Goal: Task Accomplishment & Management: Use online tool/utility

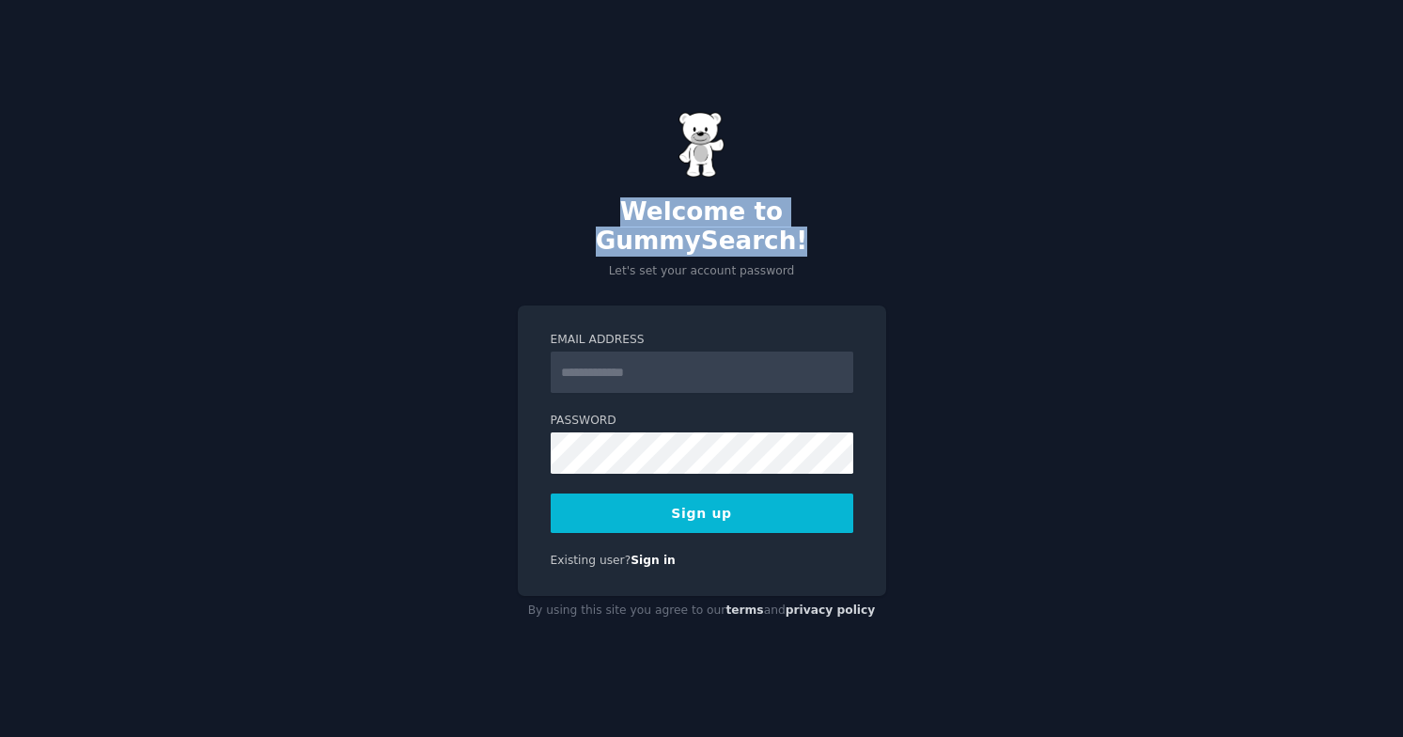
drag, startPoint x: 526, startPoint y: 219, endPoint x: 893, endPoint y: 225, distance: 366.6
click at [893, 225] on div "Welcome to GummySearch! Let's set your account password Email Address Password …" at bounding box center [701, 368] width 1403 height 737
drag, startPoint x: 946, startPoint y: 225, endPoint x: 509, endPoint y: 216, distance: 437.1
click at [509, 216] on div "Welcome to GummySearch! Let's set your account password Email Address Password …" at bounding box center [701, 368] width 1403 height 737
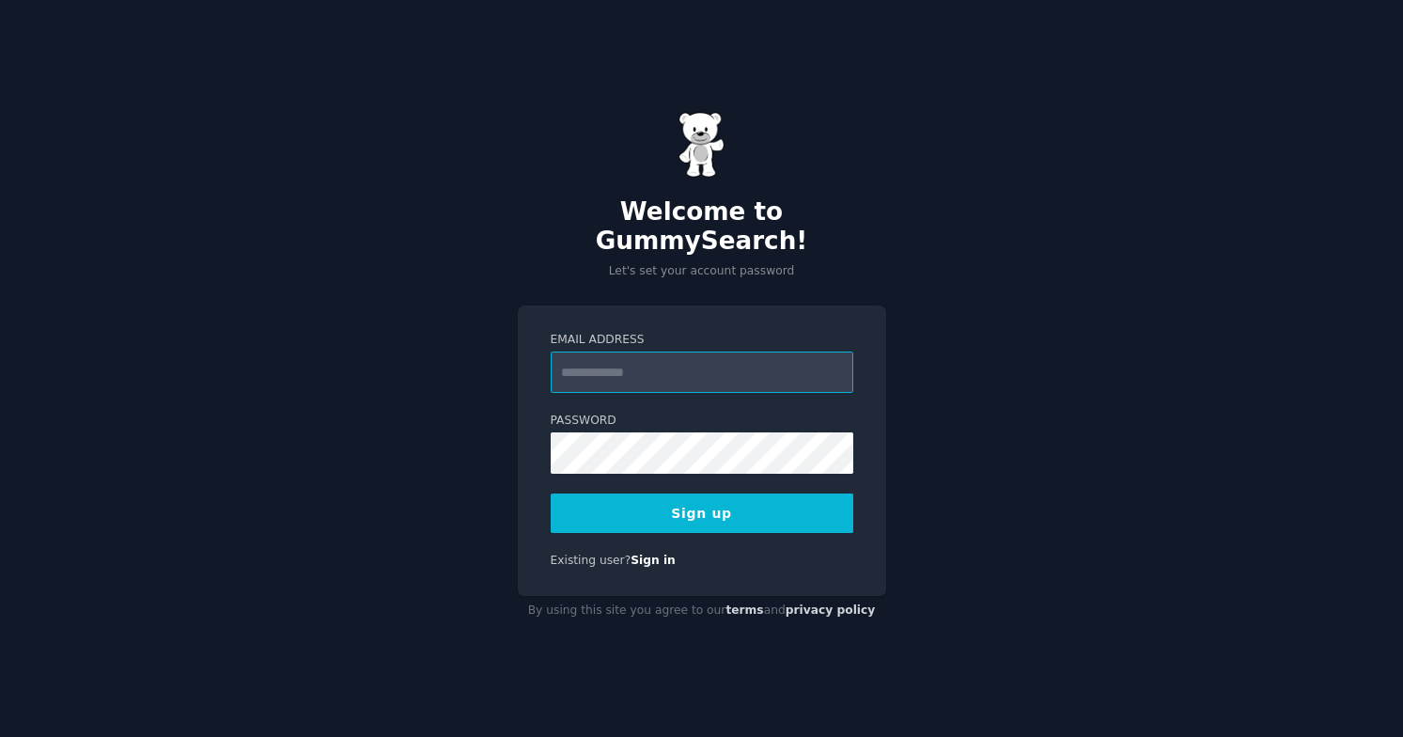
click at [717, 364] on input "Email Address" at bounding box center [702, 371] width 303 height 41
paste input "**********"
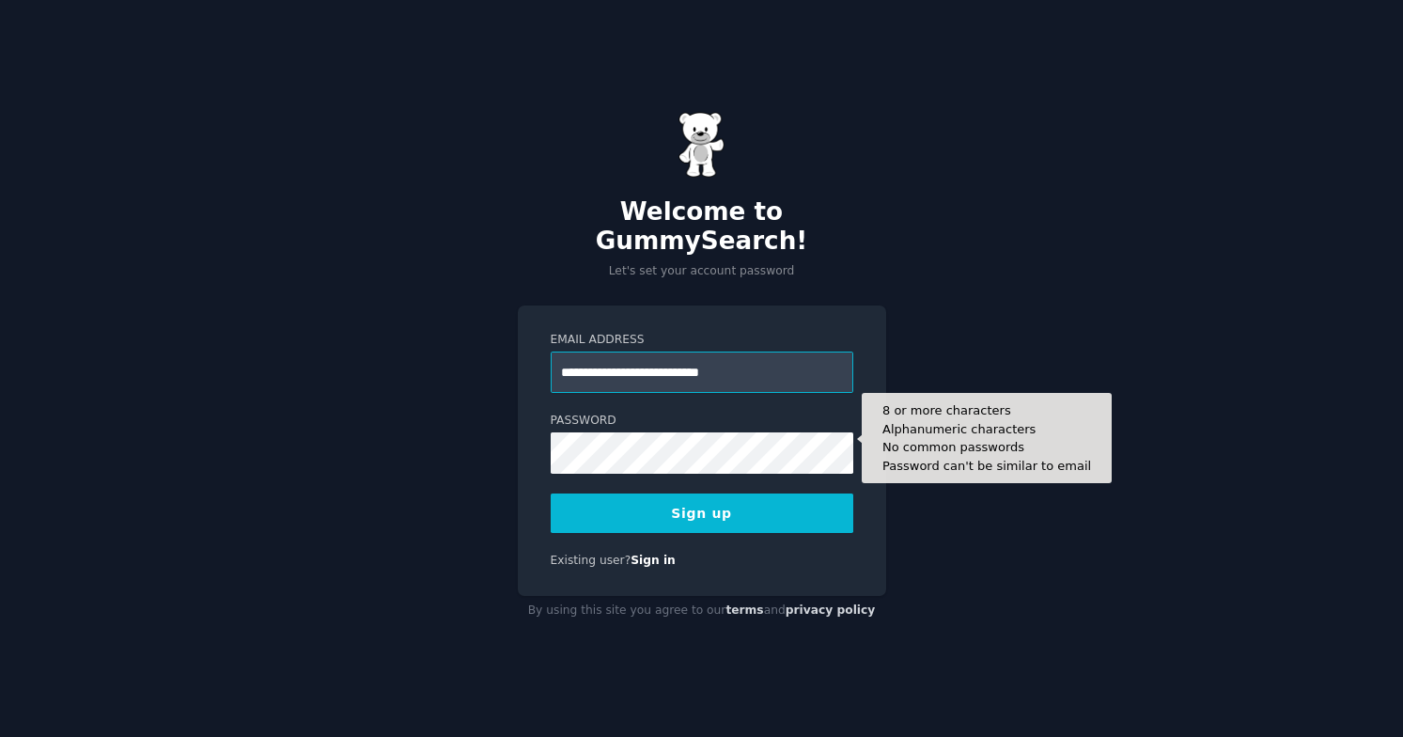
type input "**********"
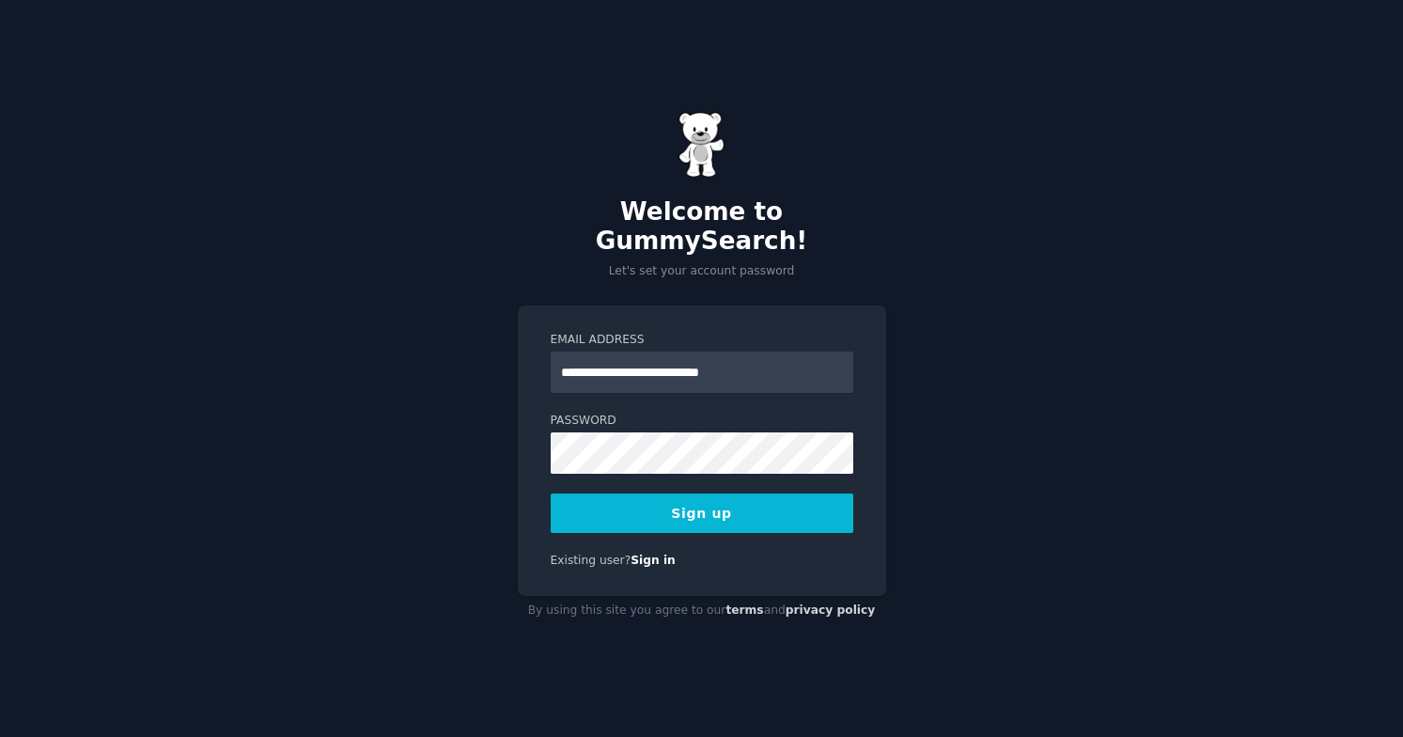
click at [389, 521] on div "**********" at bounding box center [701, 368] width 1403 height 737
click at [630, 493] on button "Sign up" at bounding box center [702, 512] width 303 height 39
click at [641, 355] on input "Email Address" at bounding box center [702, 371] width 303 height 41
click at [624, 351] on input "Email Address" at bounding box center [702, 371] width 303 height 41
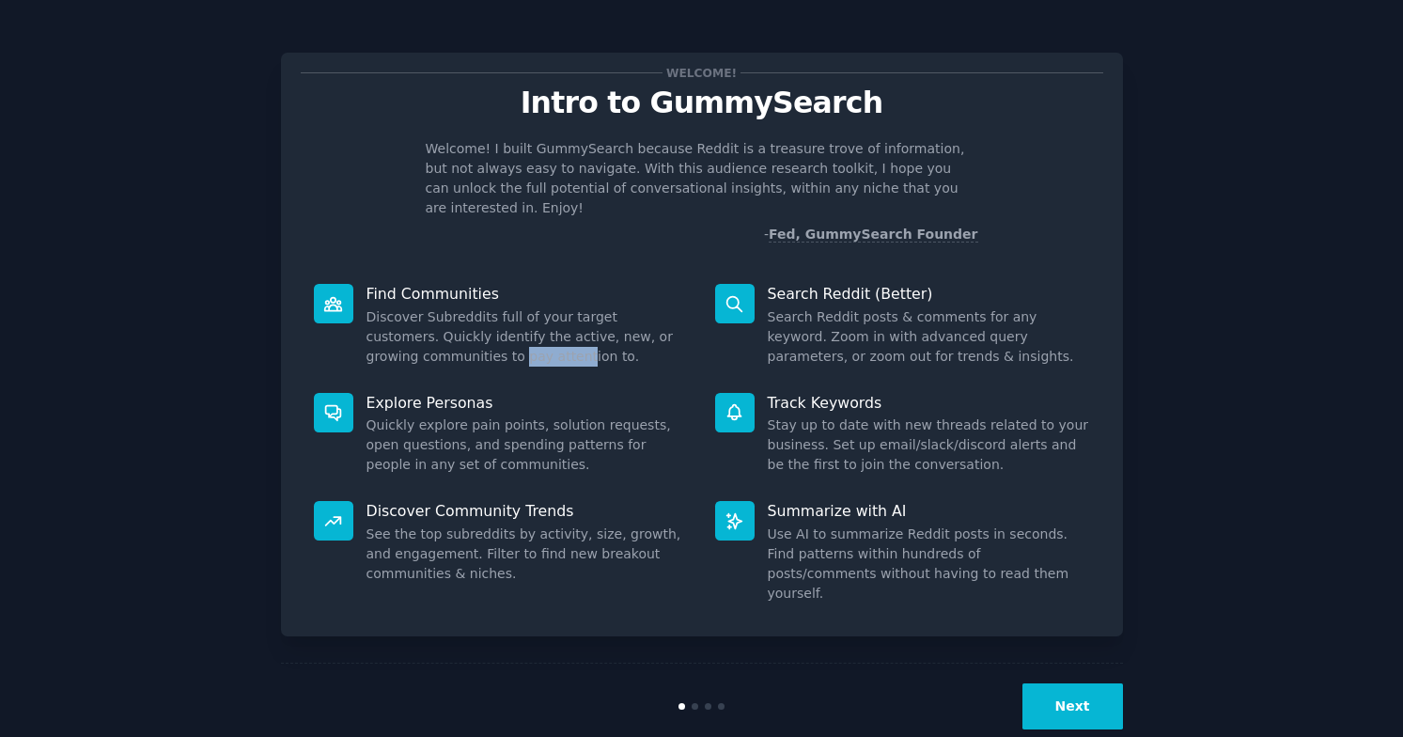
drag, startPoint x: 465, startPoint y: 336, endPoint x: 529, endPoint y: 335, distance: 63.9
click at [529, 335] on dd "Discover Subreddits full of your target customers. Quickly identify the active,…" at bounding box center [528, 336] width 322 height 59
drag, startPoint x: 411, startPoint y: 379, endPoint x: 462, endPoint y: 379, distance: 51.7
click at [461, 393] on p "Explore Personas" at bounding box center [528, 403] width 322 height 20
drag, startPoint x: 384, startPoint y: 486, endPoint x: 542, endPoint y: 486, distance: 157.9
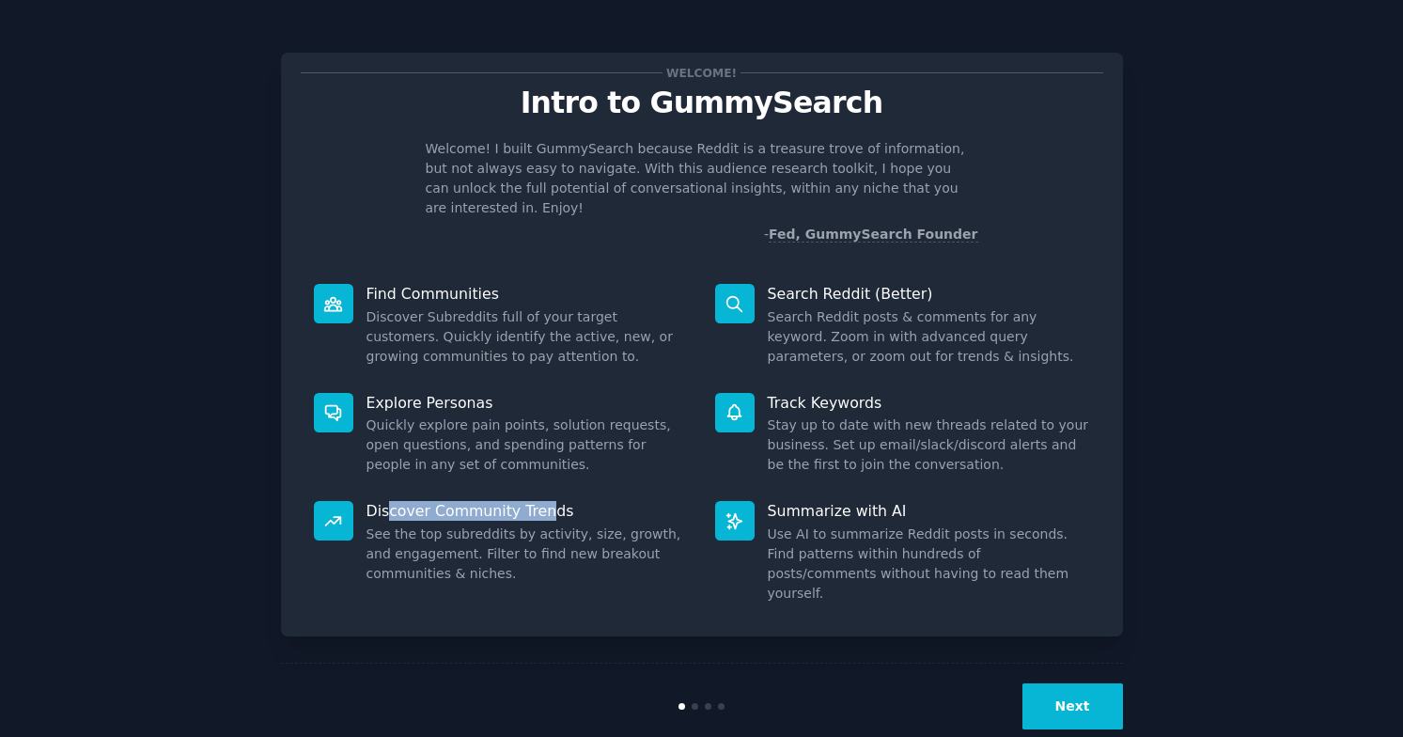
click at [542, 501] on p "Discover Community Trends" at bounding box center [528, 511] width 322 height 20
drag, startPoint x: 811, startPoint y: 267, endPoint x: 914, endPoint y: 267, distance: 103.4
click at [914, 284] on p "Search Reddit (Better)" at bounding box center [929, 294] width 322 height 20
drag, startPoint x: 777, startPoint y: 375, endPoint x: 885, endPoint y: 374, distance: 108.1
click at [885, 393] on p "Track Keywords" at bounding box center [929, 403] width 322 height 20
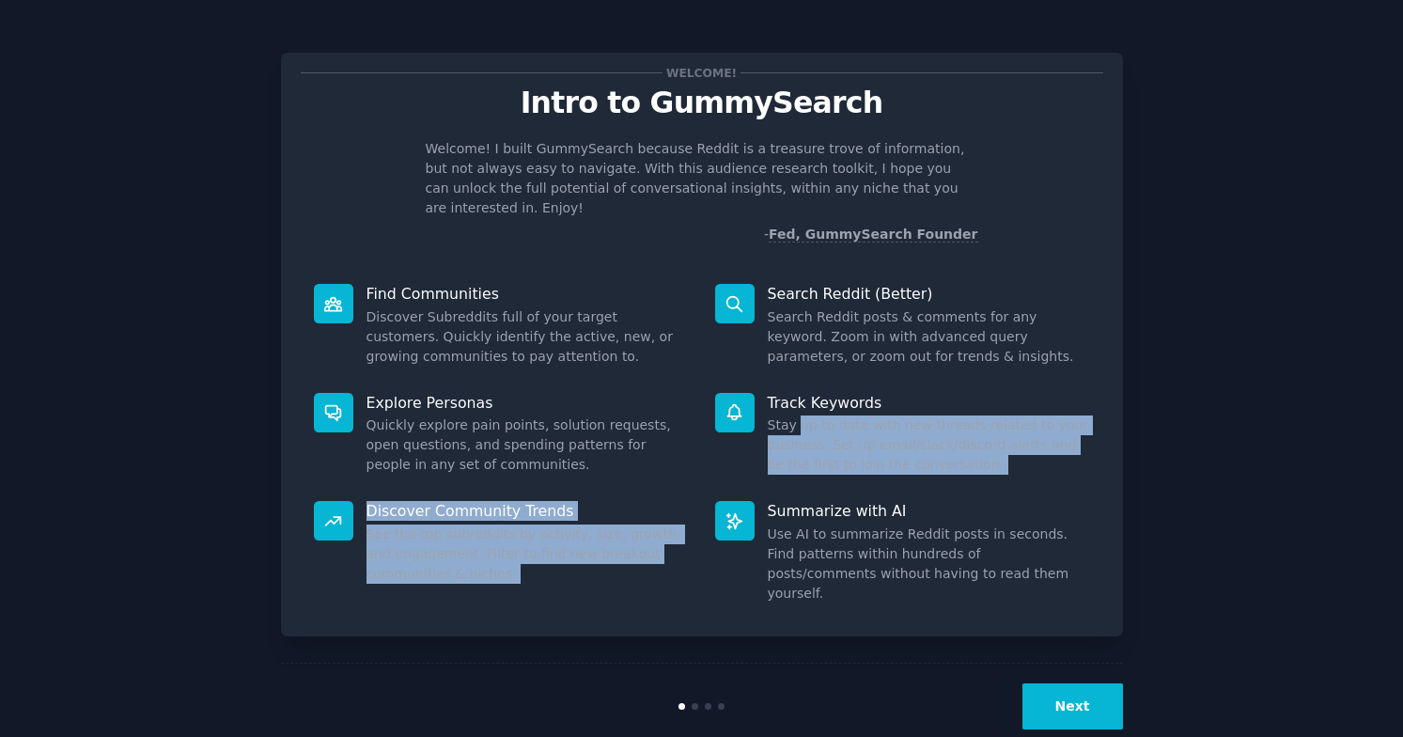
drag, startPoint x: 797, startPoint y: 404, endPoint x: 819, endPoint y: 478, distance: 77.3
click at [819, 478] on div "Find Communities Discover Subreddits full of your target customers. Quickly ide…" at bounding box center [702, 444] width 803 height 346
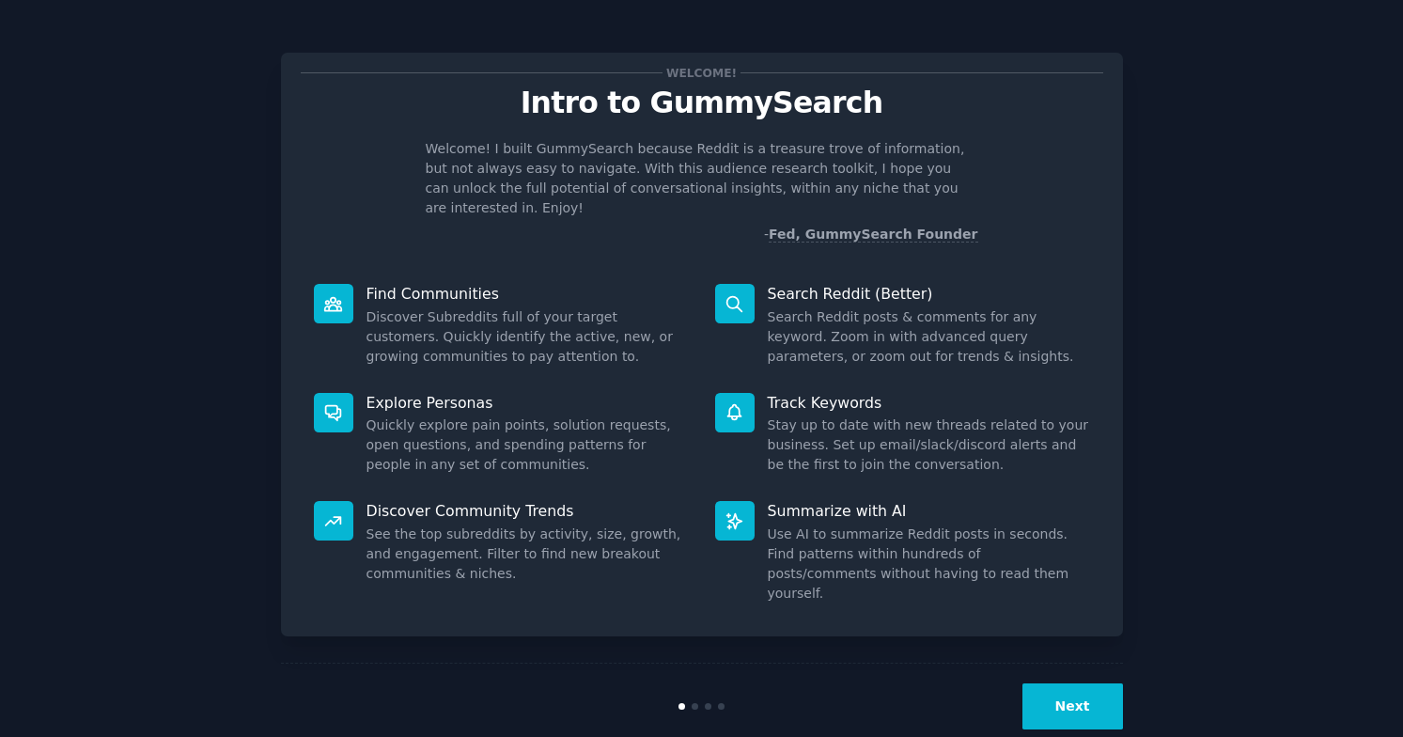
click at [823, 524] on dd "Use AI to summarize Reddit posts in seconds. Find patterns within hundreds of p…" at bounding box center [929, 563] width 322 height 79
drag, startPoint x: 807, startPoint y: 263, endPoint x: 893, endPoint y: 268, distance: 85.7
click at [893, 284] on p "Search Reddit (Better)" at bounding box center [929, 294] width 322 height 20
drag, startPoint x: 531, startPoint y: 409, endPoint x: 538, endPoint y: 429, distance: 21.7
click at [538, 429] on dd "Quickly explore pain points, solution requests, open questions, and spending pa…" at bounding box center [528, 444] width 322 height 59
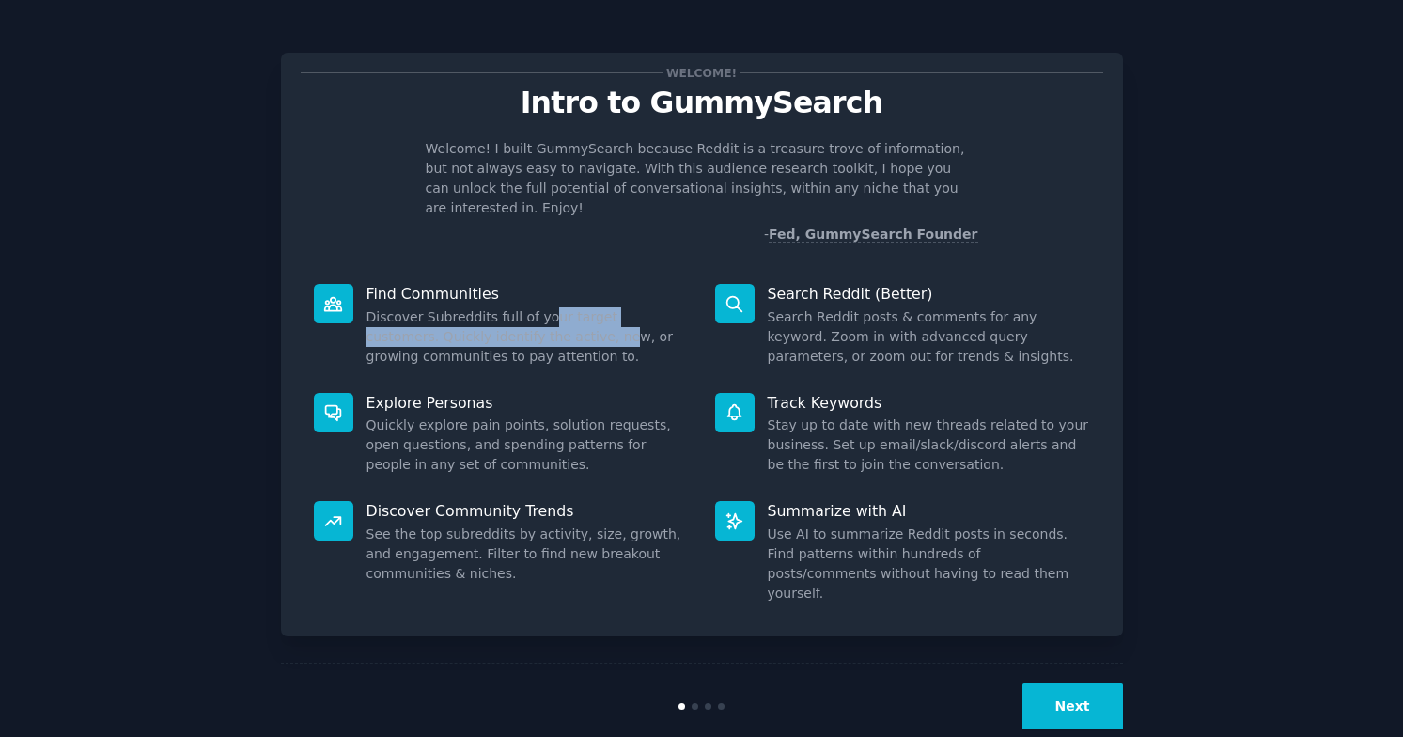
drag, startPoint x: 540, startPoint y: 298, endPoint x: 549, endPoint y: 320, distance: 23.2
click at [549, 320] on dd "Discover Subreddits full of your target customers. Quickly identify the active,…" at bounding box center [528, 336] width 322 height 59
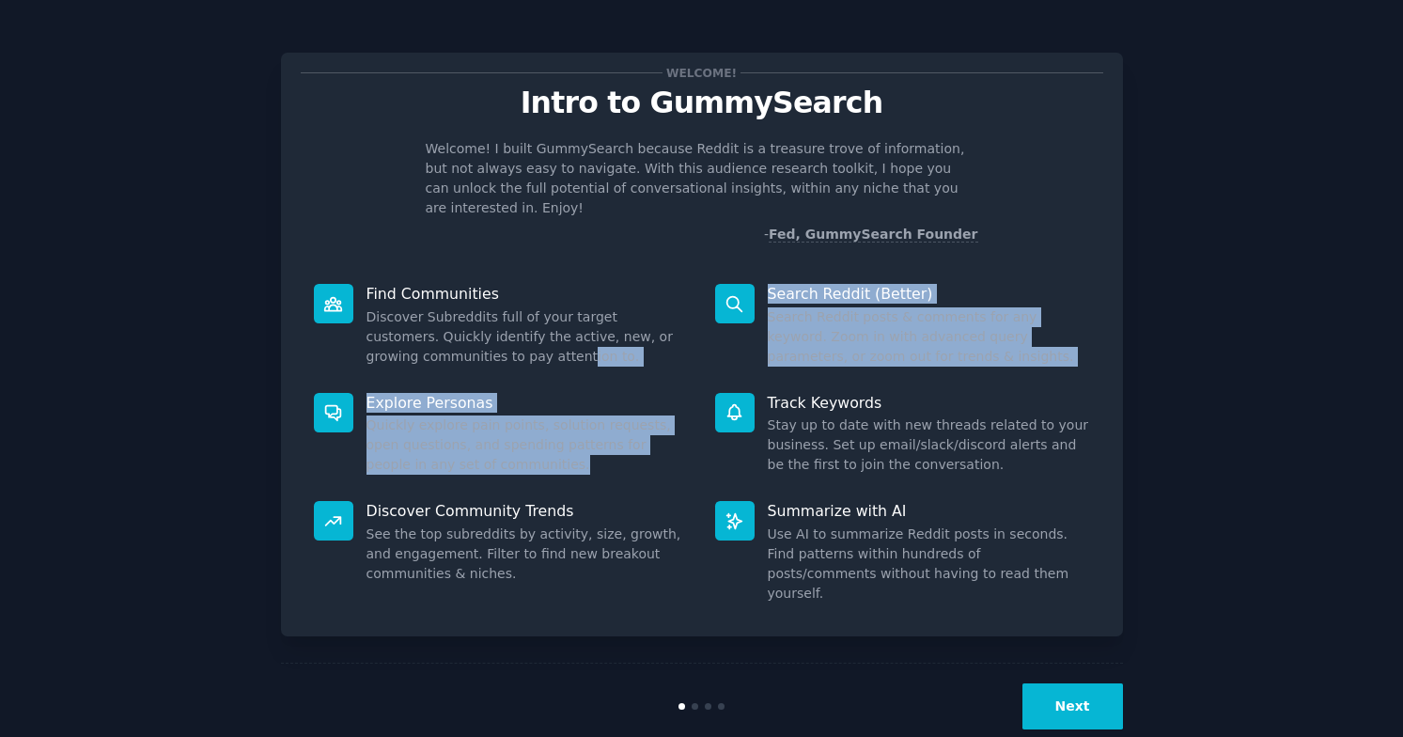
drag, startPoint x: 523, startPoint y: 338, endPoint x: 538, endPoint y: 436, distance: 98.8
click at [538, 436] on div "Find Communities Discover Subreddits full of your target customers. Quickly ide…" at bounding box center [702, 444] width 803 height 346
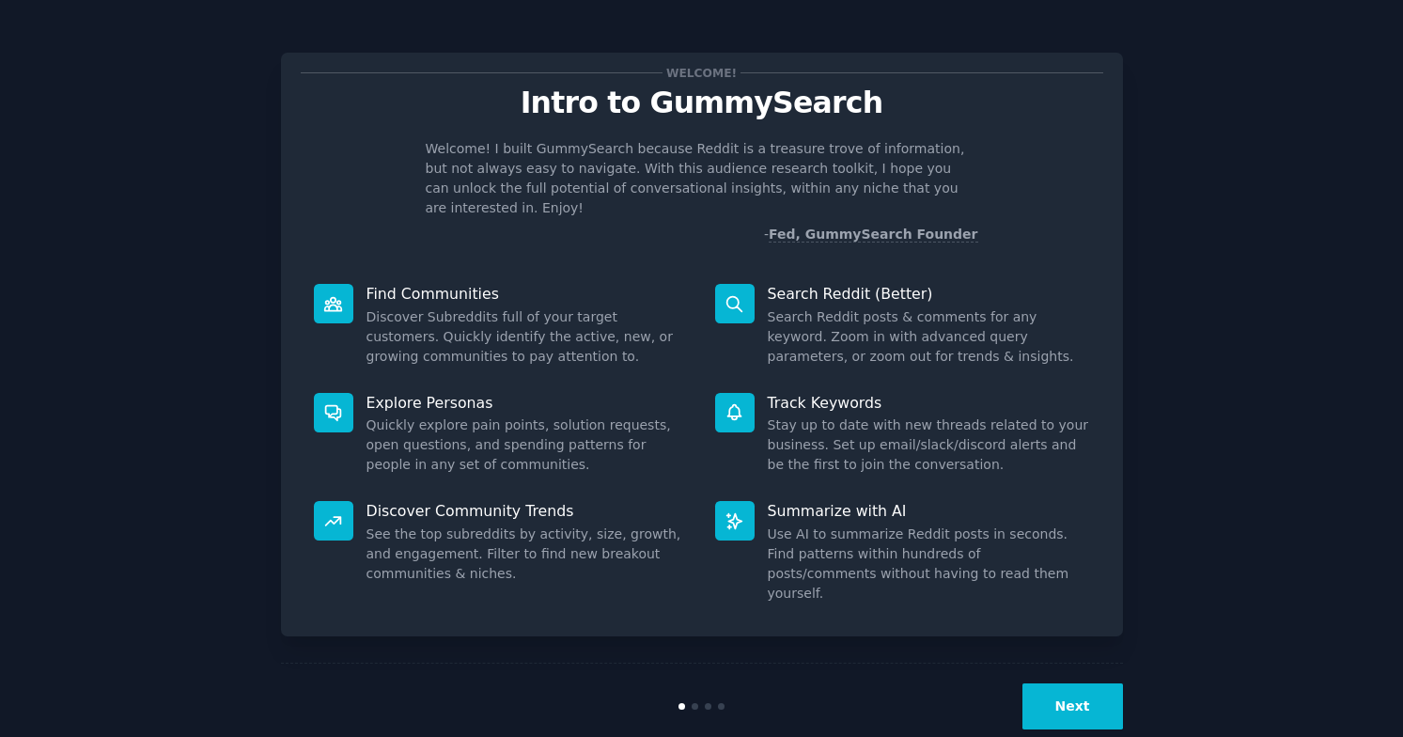
click at [626, 501] on p "Discover Community Trends" at bounding box center [528, 511] width 322 height 20
click at [1083, 683] on button "Next" at bounding box center [1073, 706] width 101 height 46
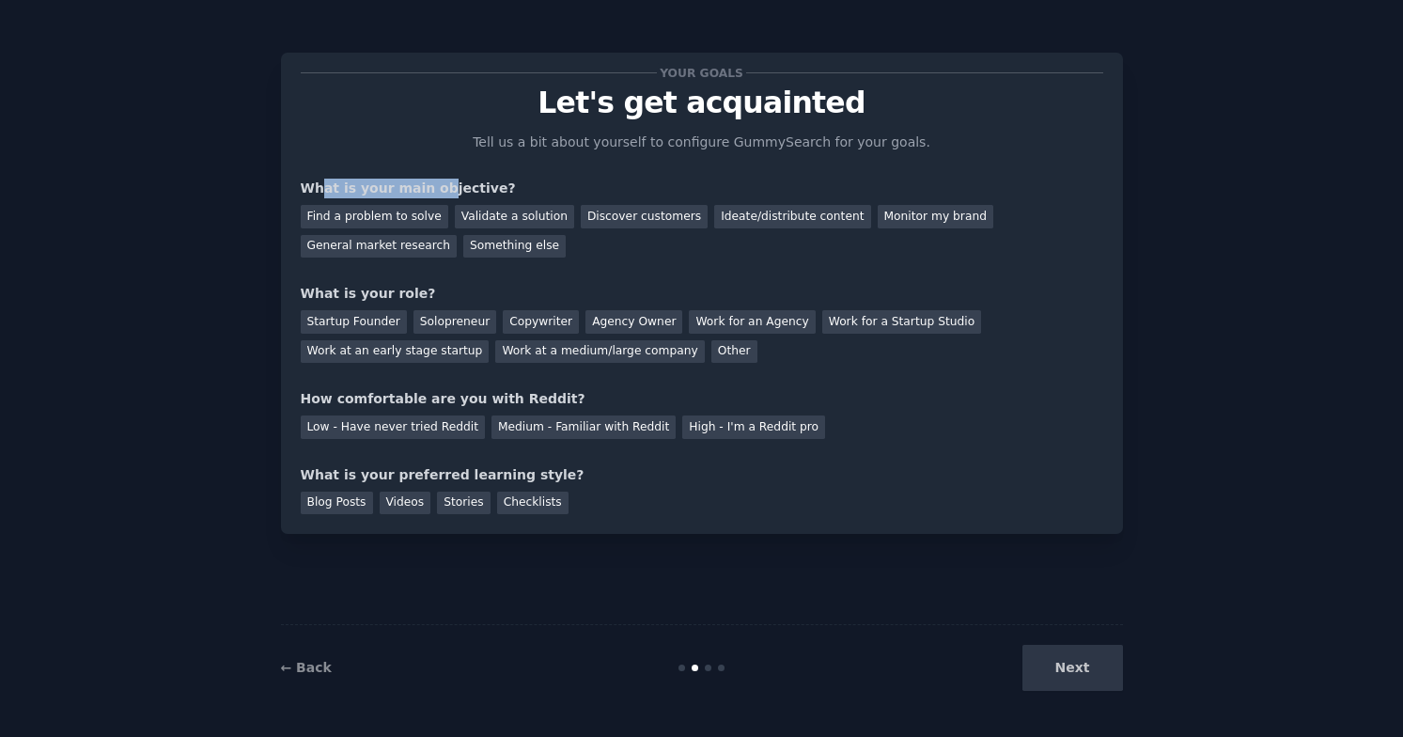
drag, startPoint x: 320, startPoint y: 182, endPoint x: 433, endPoint y: 182, distance: 113.7
click at [433, 182] on div "What is your main objective?" at bounding box center [702, 189] width 803 height 20
click at [747, 225] on div "Ideate/distribute content" at bounding box center [792, 216] width 156 height 23
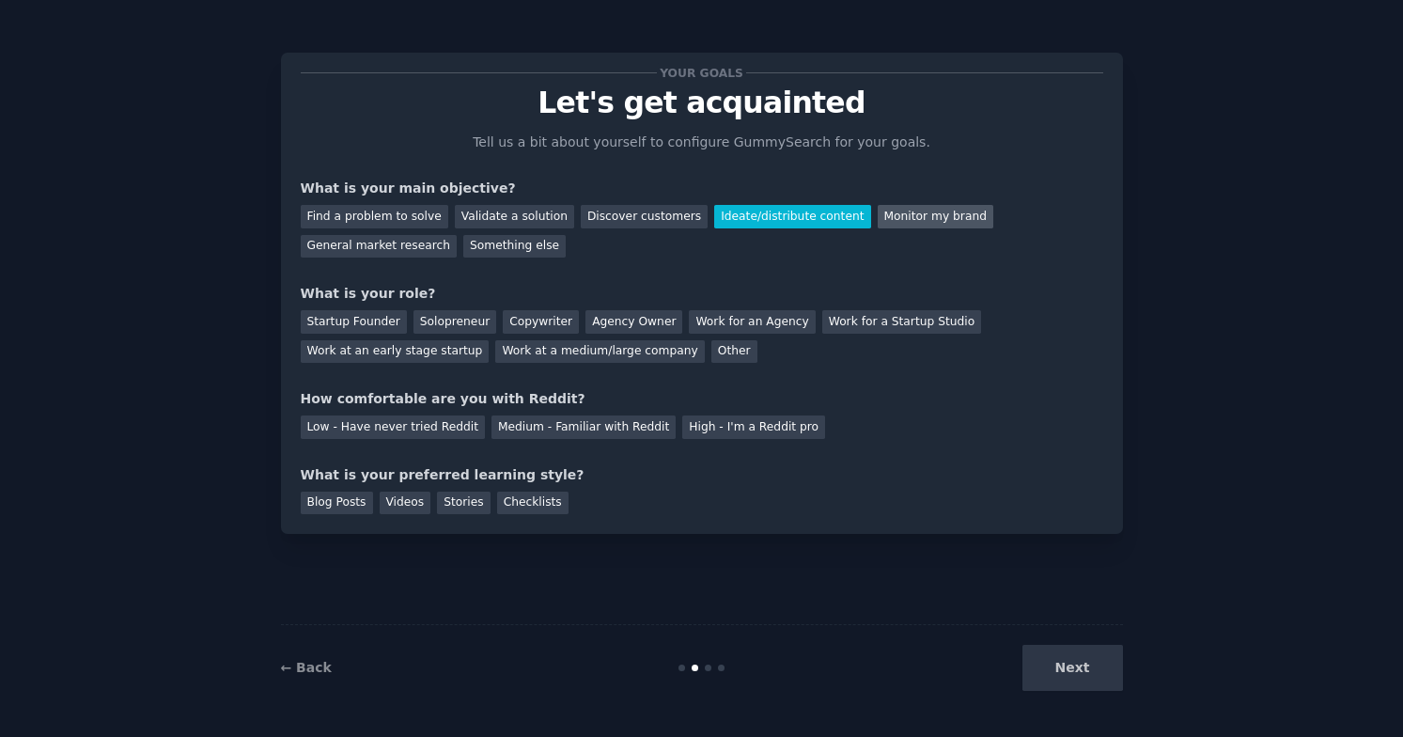
click at [878, 223] on div "Monitor my brand" at bounding box center [936, 216] width 116 height 23
click at [752, 217] on div "Ideate/distribute content" at bounding box center [792, 216] width 156 height 23
click at [616, 425] on div "Medium - Familiar with Reddit" at bounding box center [584, 426] width 184 height 23
click at [711, 355] on div "Other" at bounding box center [734, 351] width 46 height 23
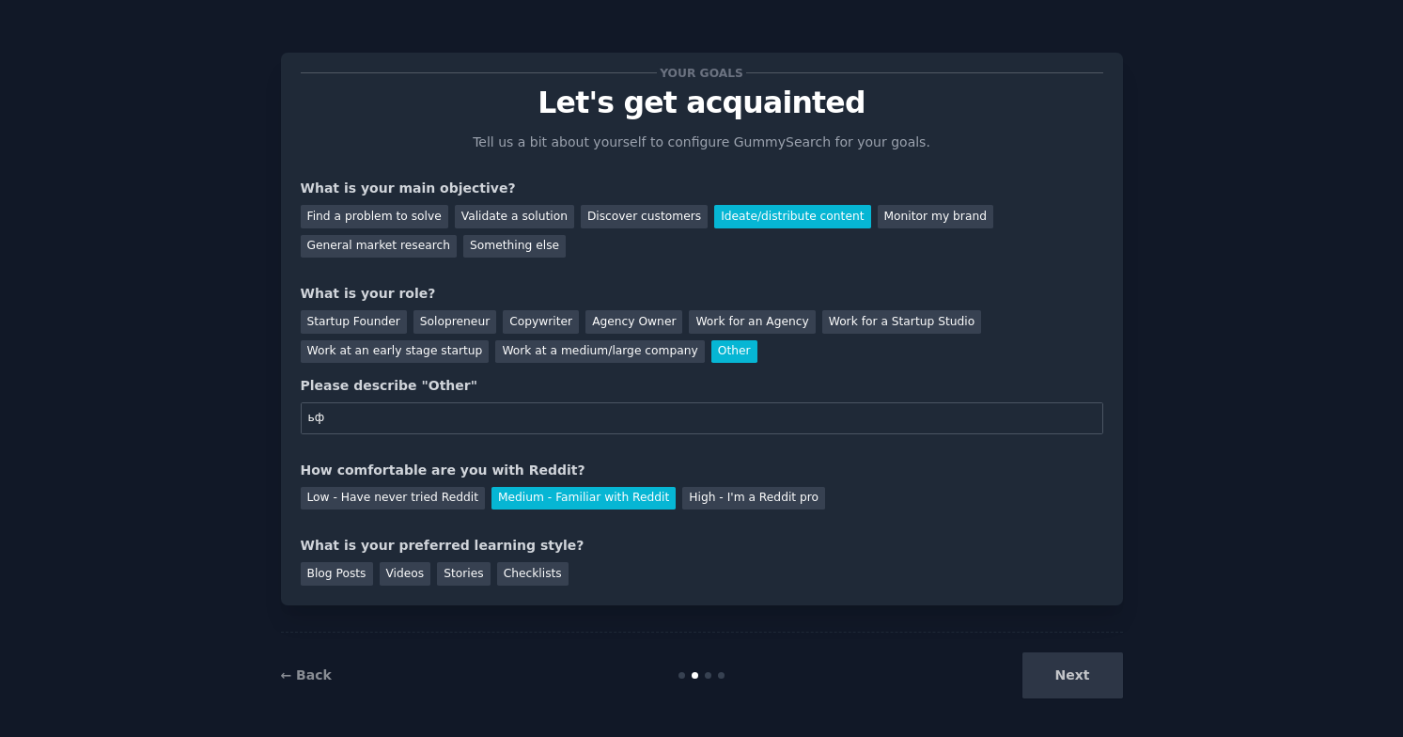
type input "ь"
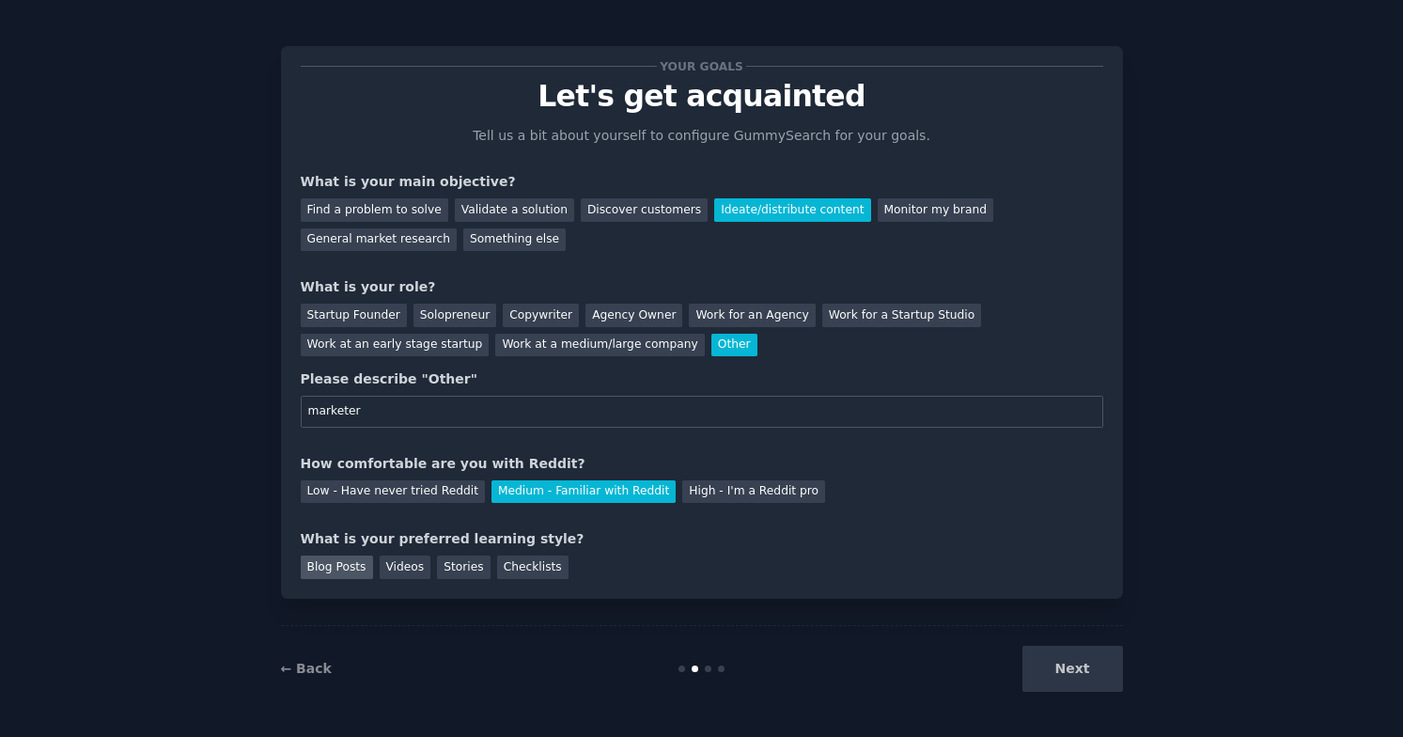
type input "marketer"
click at [351, 574] on div "Blog Posts" at bounding box center [337, 566] width 72 height 23
click at [402, 574] on div "Videos" at bounding box center [406, 566] width 52 height 23
click at [1090, 676] on button "Next" at bounding box center [1073, 669] width 101 height 46
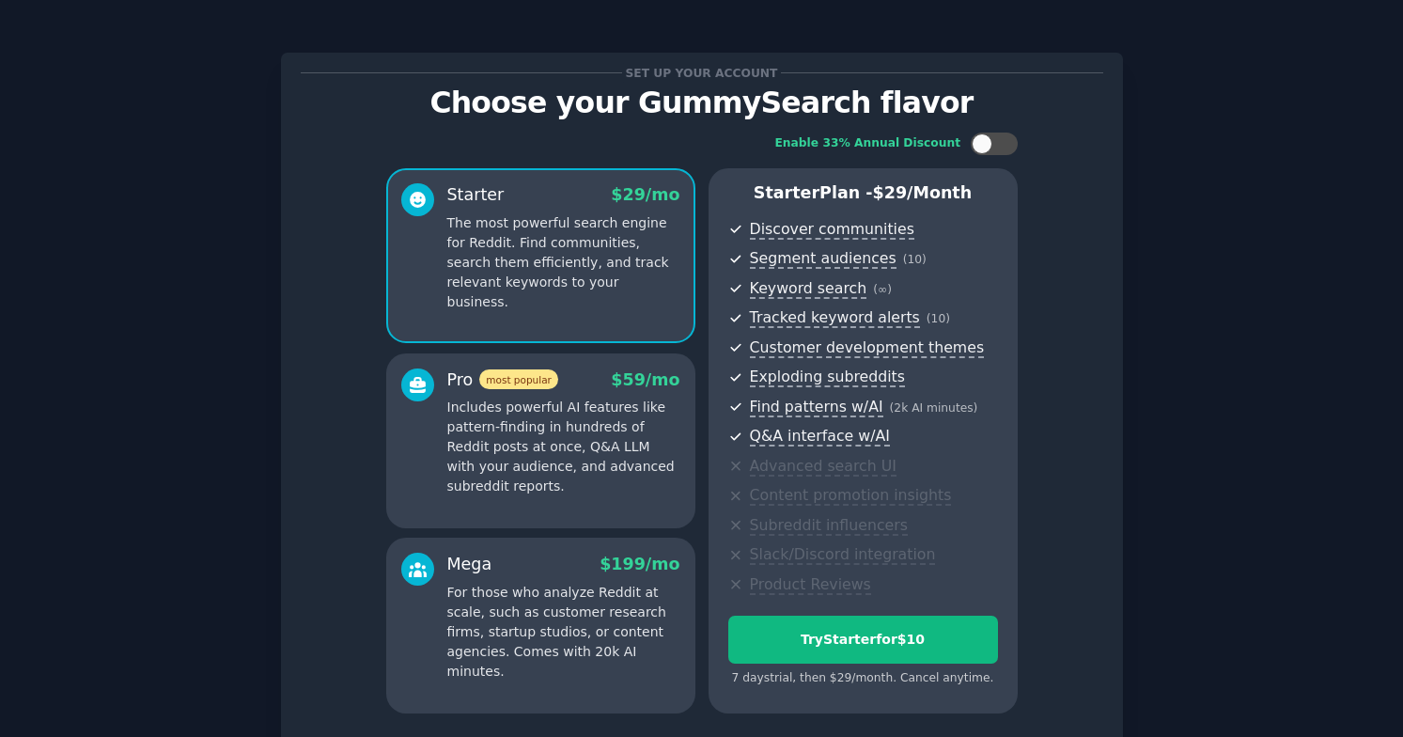
click at [603, 475] on p "Includes powerful AI features like pattern-finding in hundreds of Reddit posts …" at bounding box center [563, 447] width 233 height 99
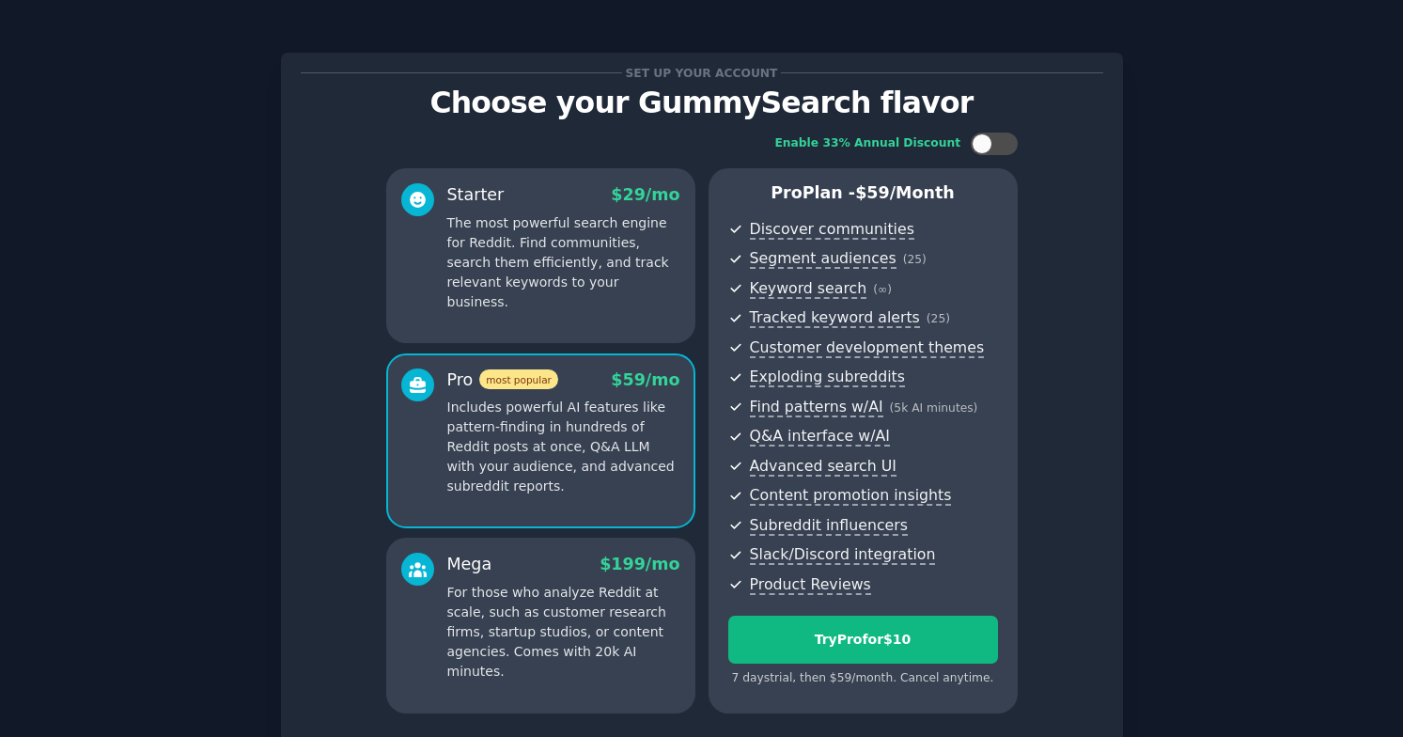
click at [586, 562] on div "Mega $ 199 /mo" at bounding box center [563, 564] width 233 height 23
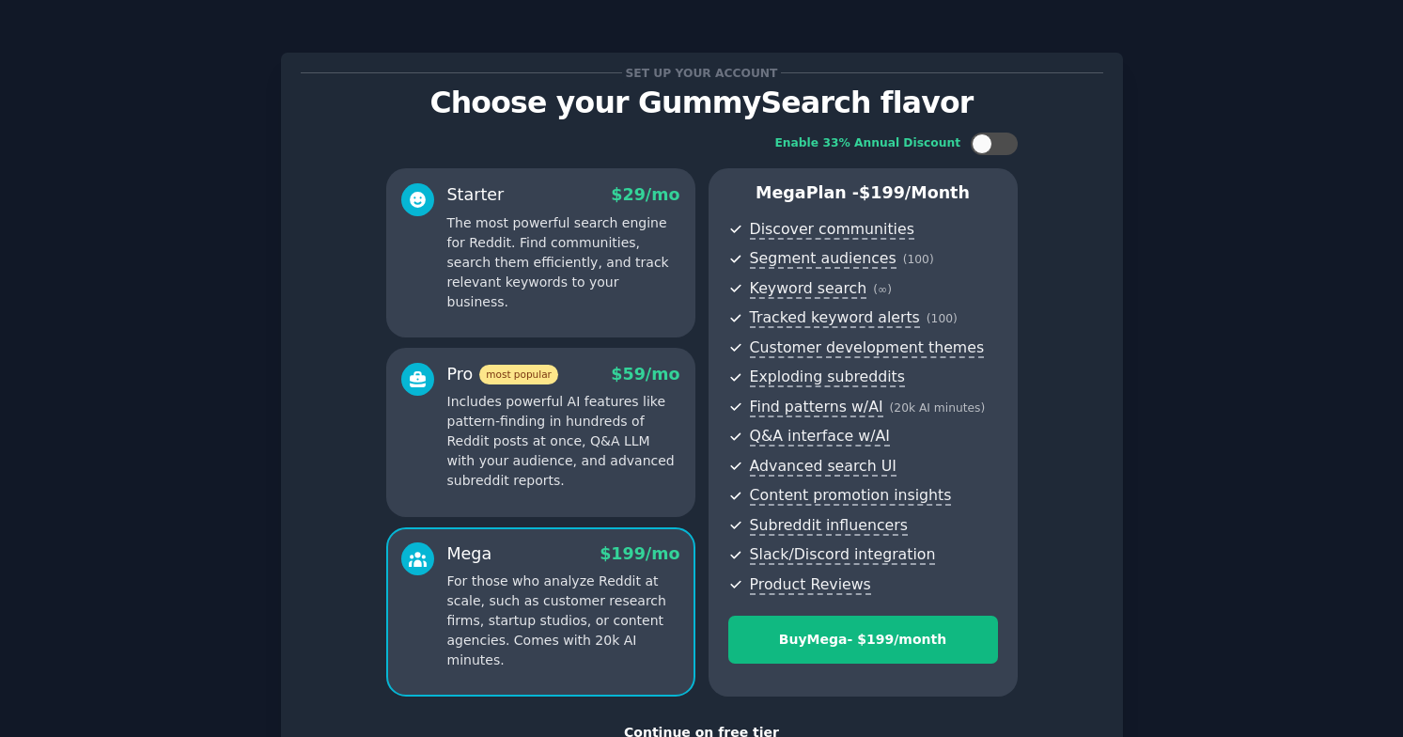
click at [560, 468] on p "Includes powerful AI features like pattern-finding in hundreds of Reddit posts …" at bounding box center [563, 441] width 233 height 99
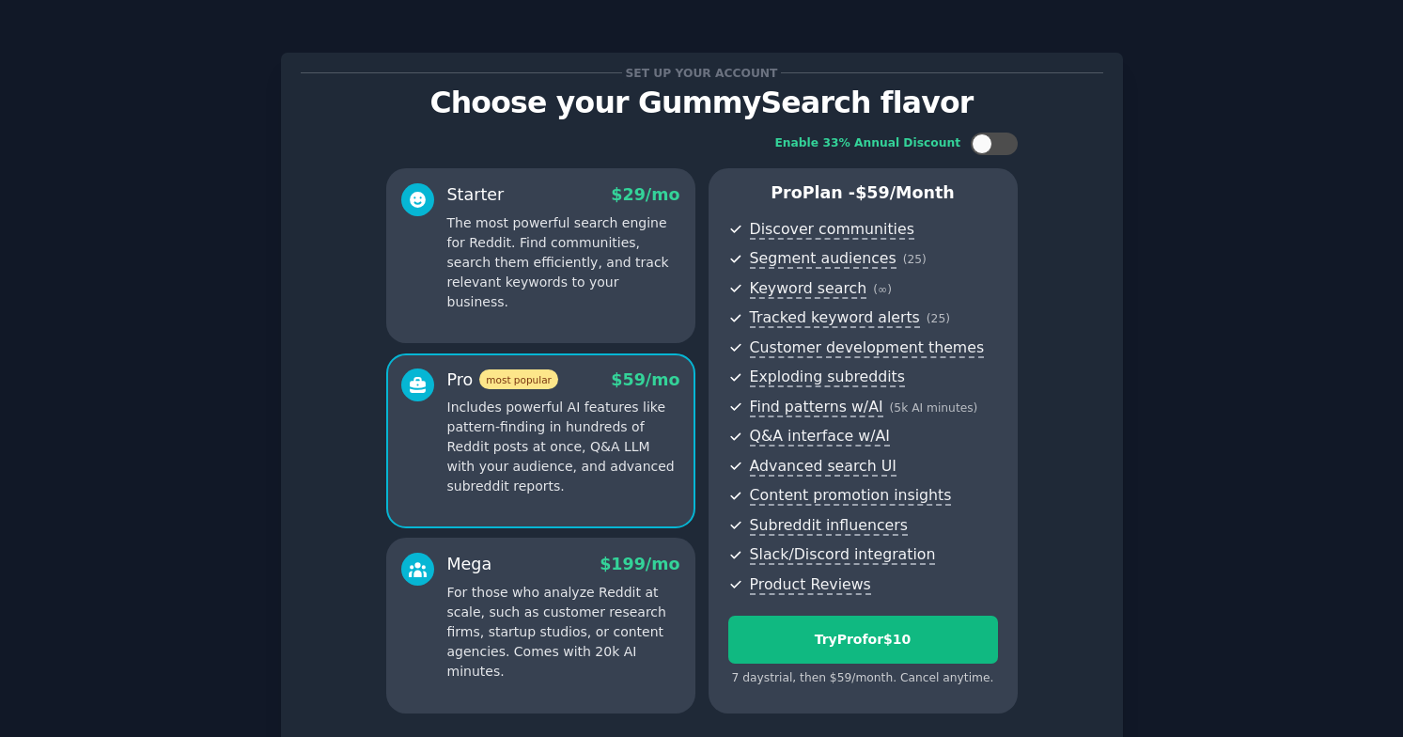
click at [568, 620] on p "For those who analyze Reddit at scale, such as customer research firms, startup…" at bounding box center [563, 632] width 233 height 99
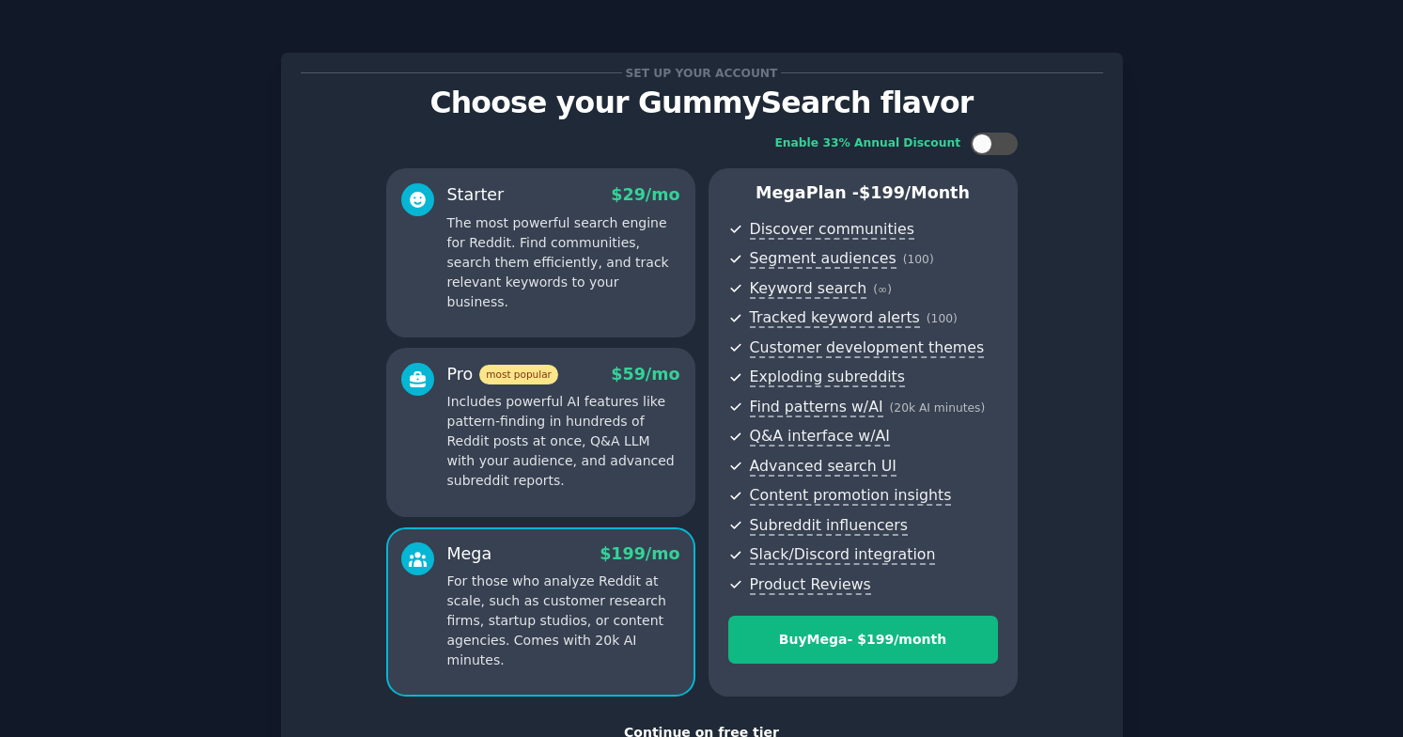
scroll to position [138, 0]
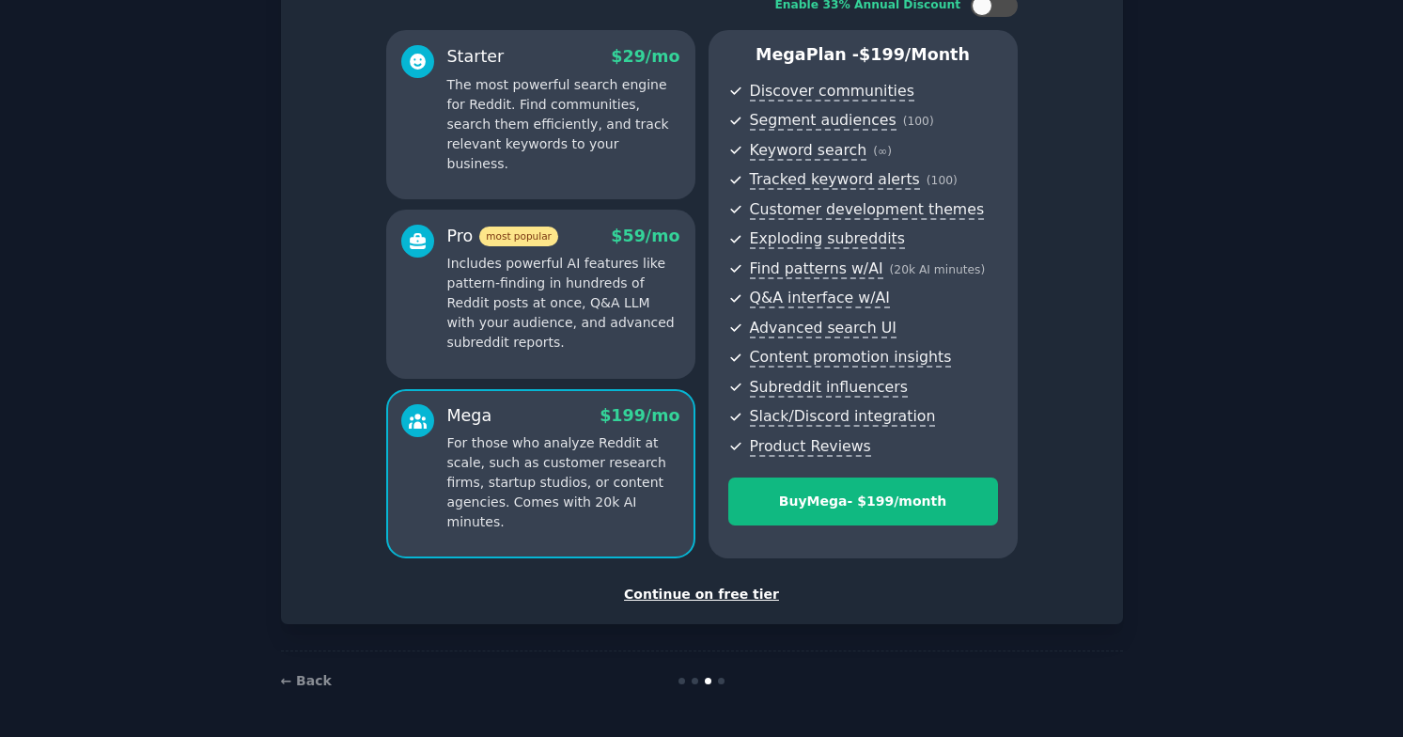
click at [549, 326] on p "Includes powerful AI features like pattern-finding in hundreds of Reddit posts …" at bounding box center [563, 303] width 233 height 99
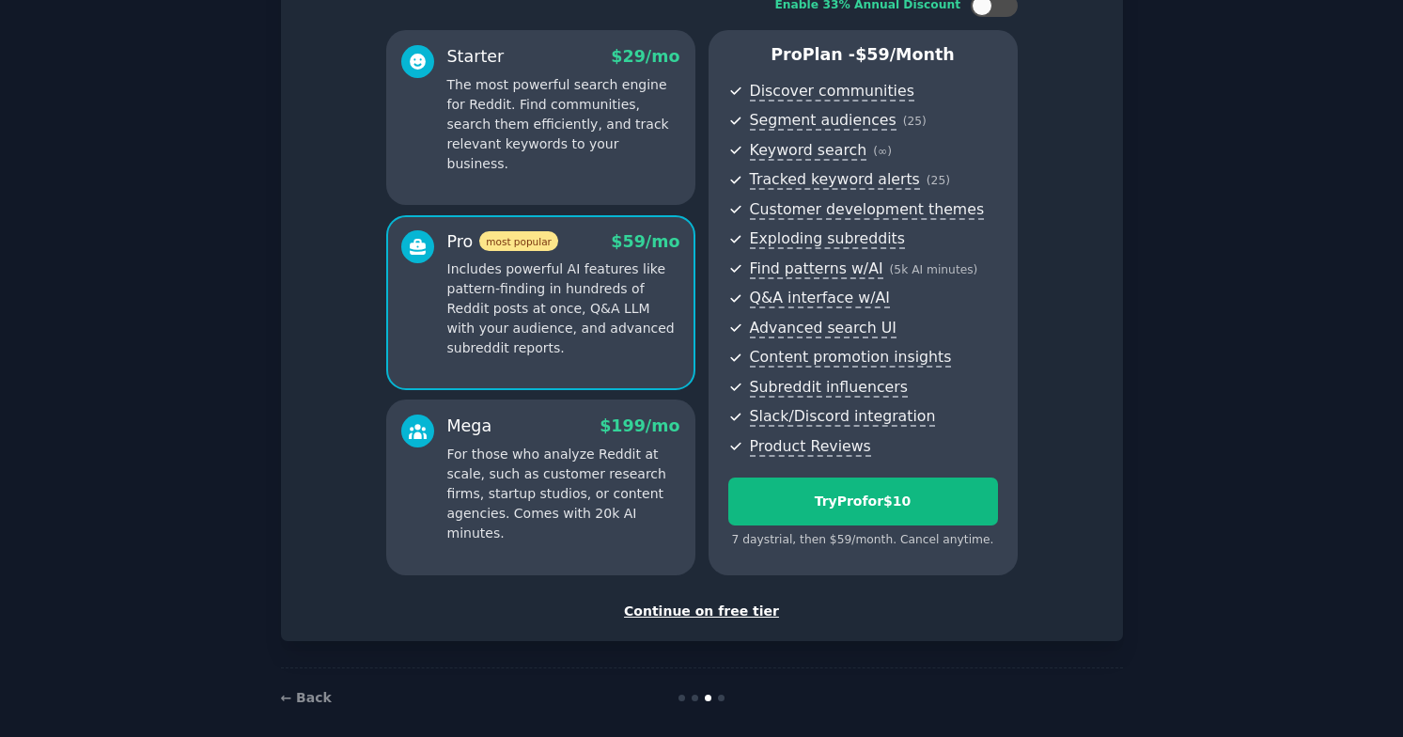
click at [539, 471] on p "For those who analyze Reddit at scale, such as customer research firms, startup…" at bounding box center [563, 494] width 233 height 99
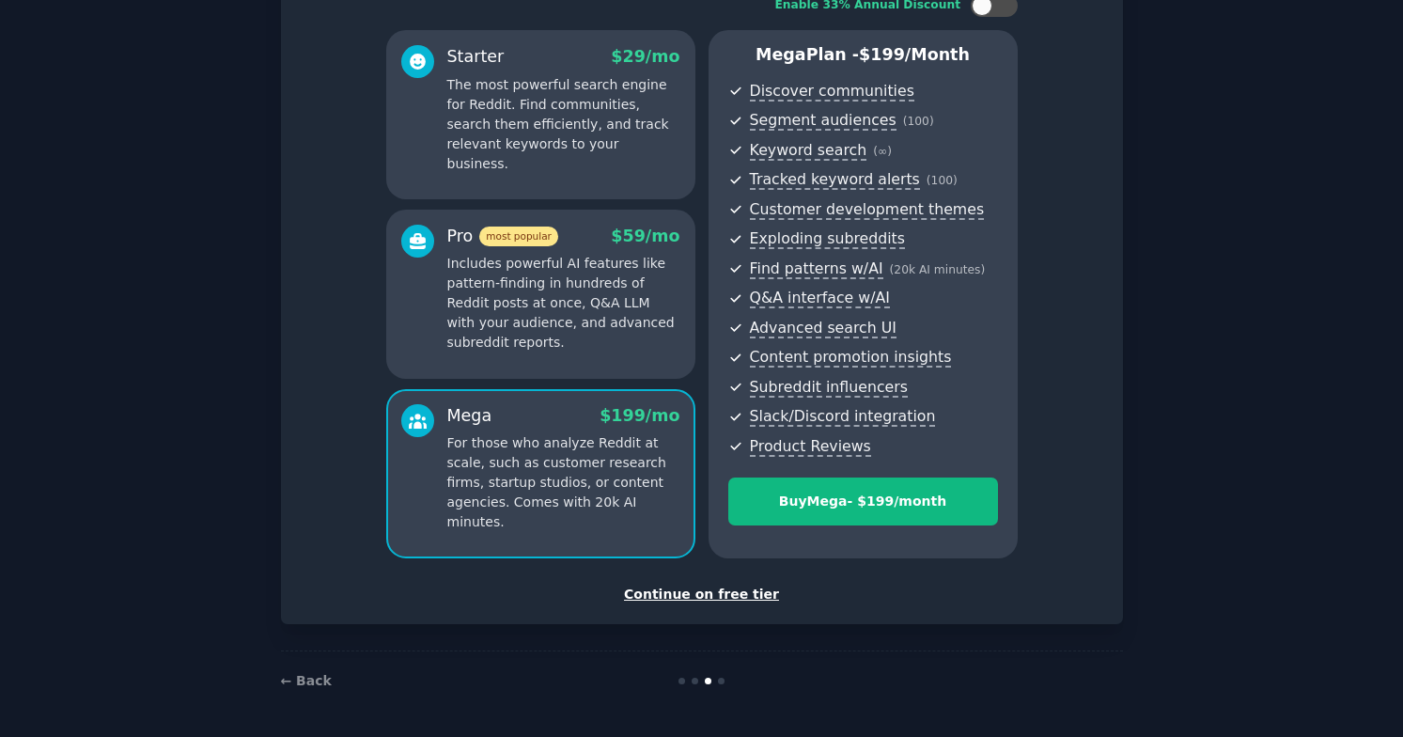
click at [539, 300] on p "Includes powerful AI features like pattern-finding in hundreds of Reddit posts …" at bounding box center [563, 303] width 233 height 99
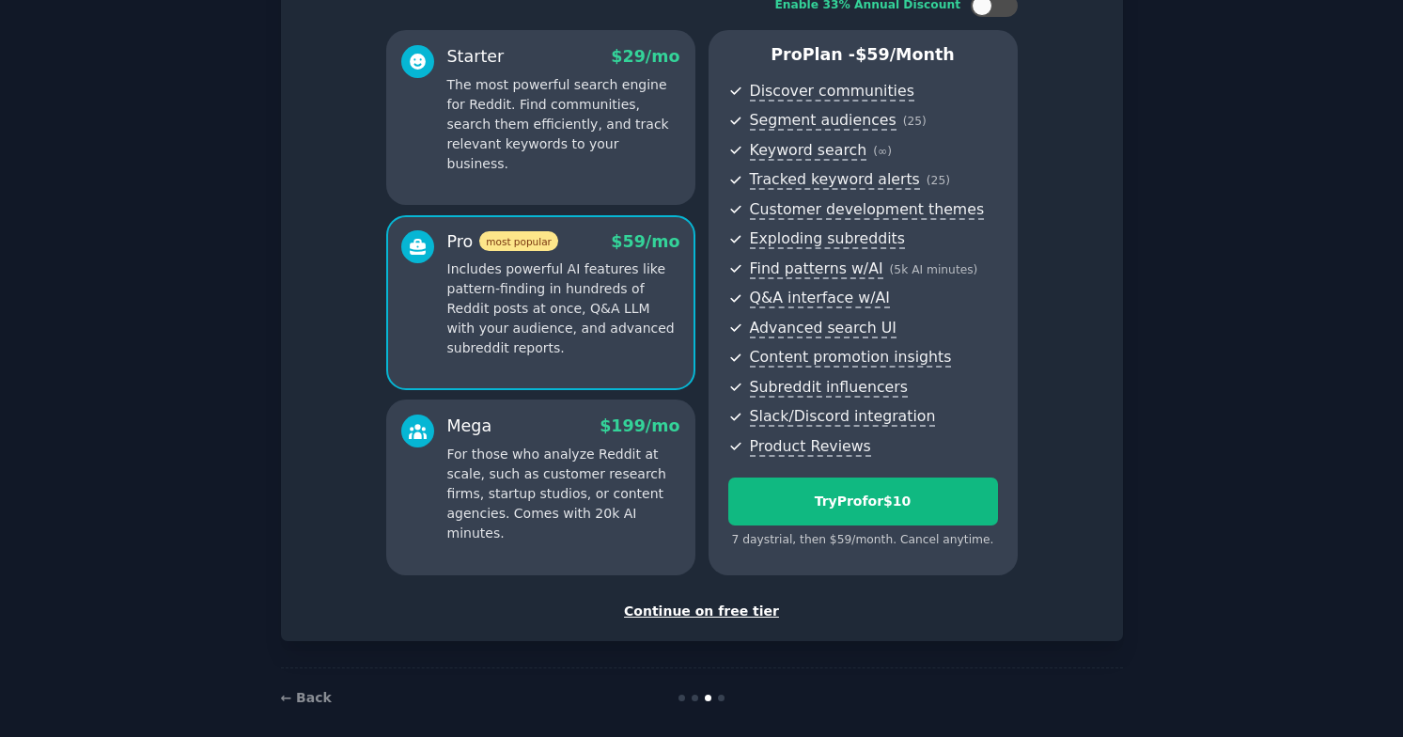
click at [614, 168] on div "Starter $ 29 /mo The most powerful search engine for Reddit. Find communities, …" at bounding box center [540, 117] width 309 height 175
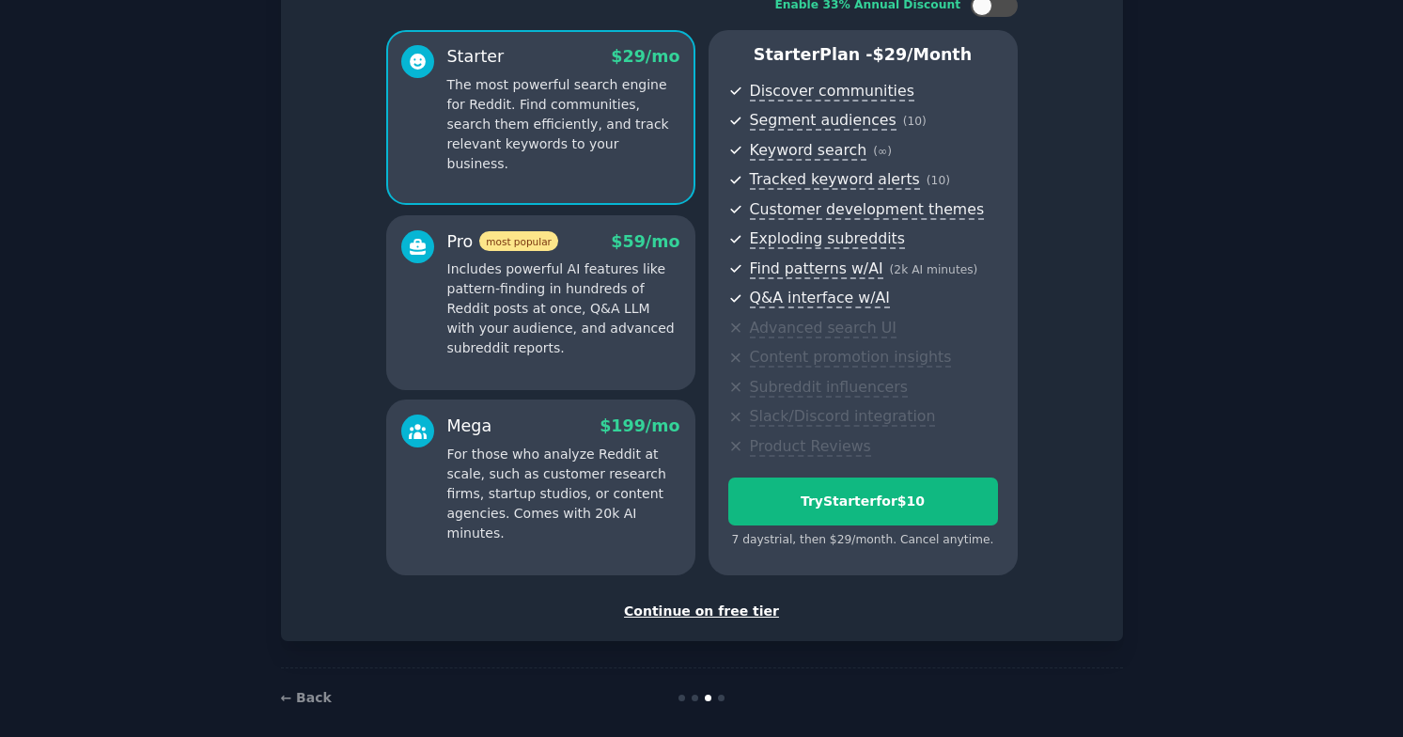
click at [597, 262] on p "Includes powerful AI features like pattern-finding in hundreds of Reddit posts …" at bounding box center [563, 308] width 233 height 99
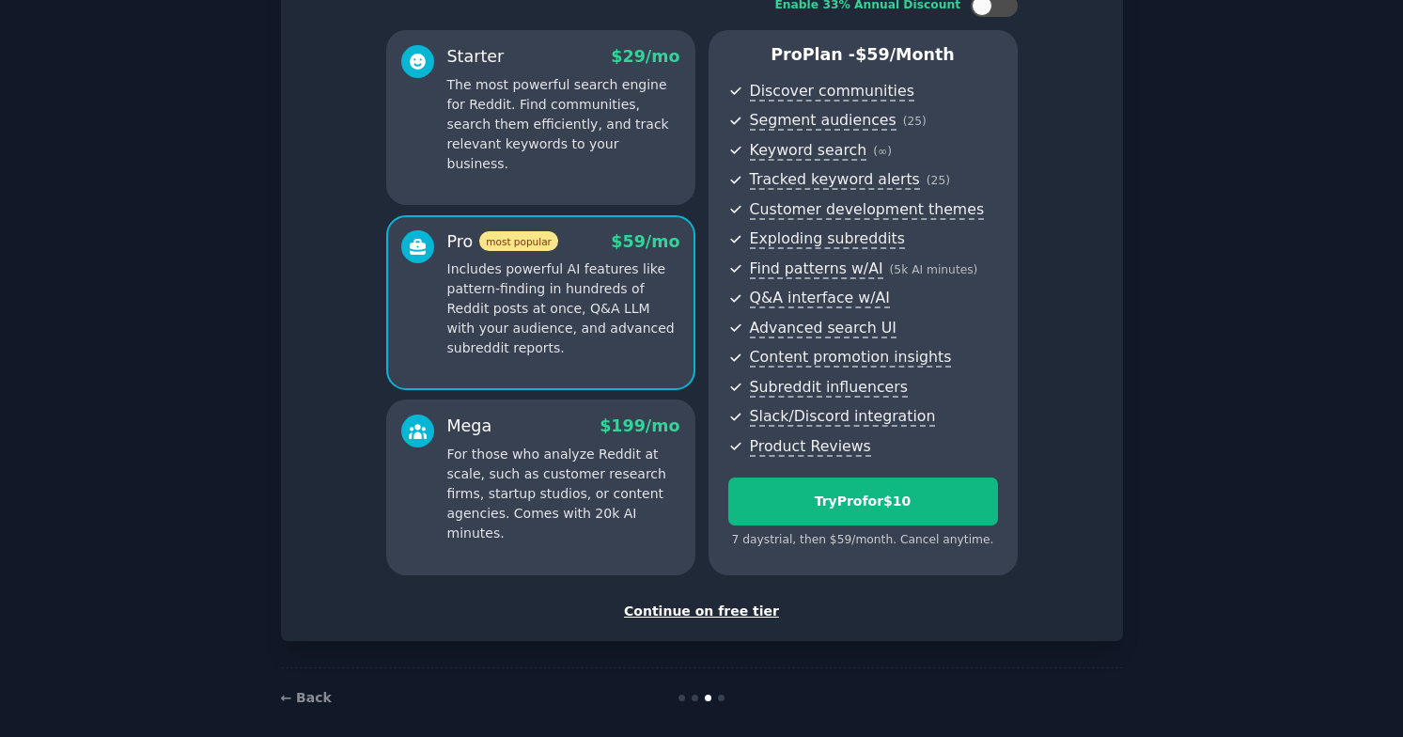
click at [718, 613] on div "Continue on free tier" at bounding box center [702, 611] width 803 height 20
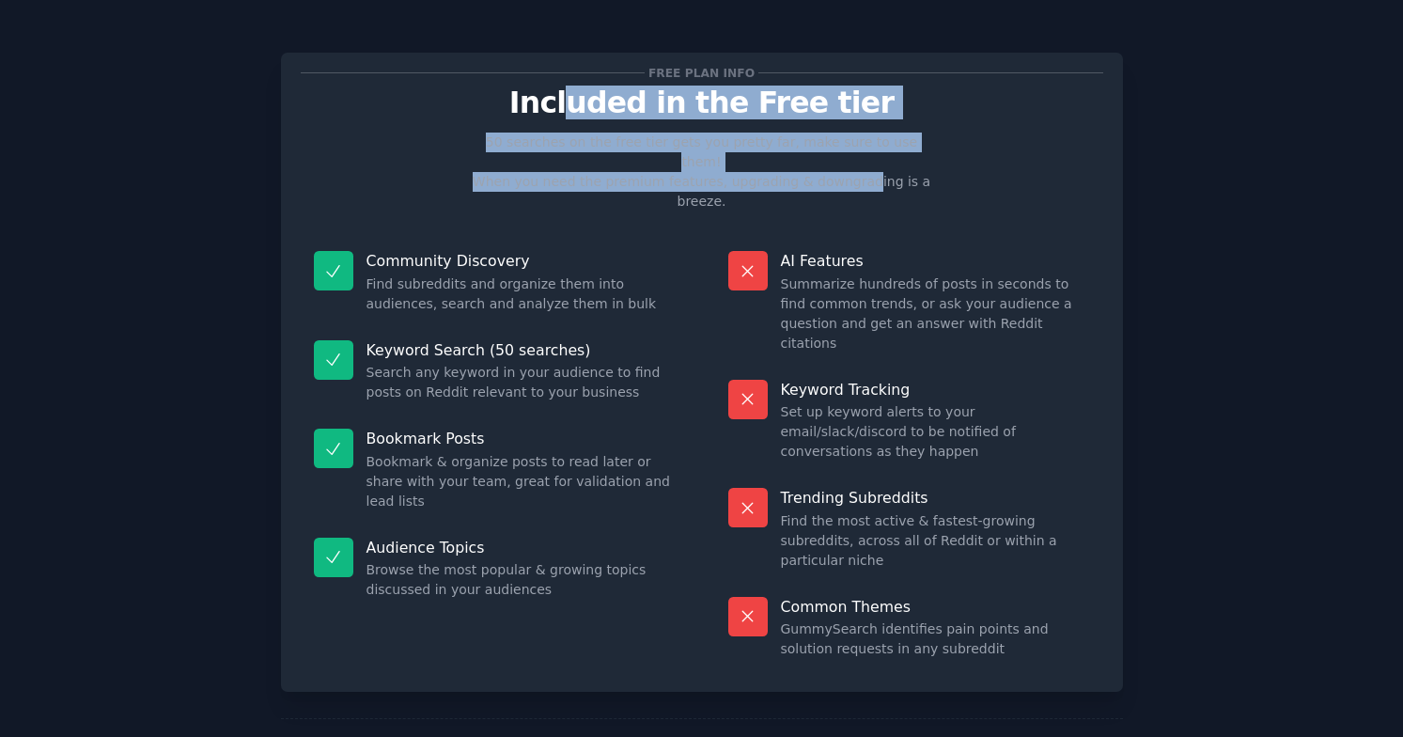
drag, startPoint x: 592, startPoint y: 114, endPoint x: 841, endPoint y: 161, distance: 253.4
click at [841, 162] on div "Free plan info Included in the Free tier 50 searches on the free tier gets you …" at bounding box center [702, 372] width 803 height 600
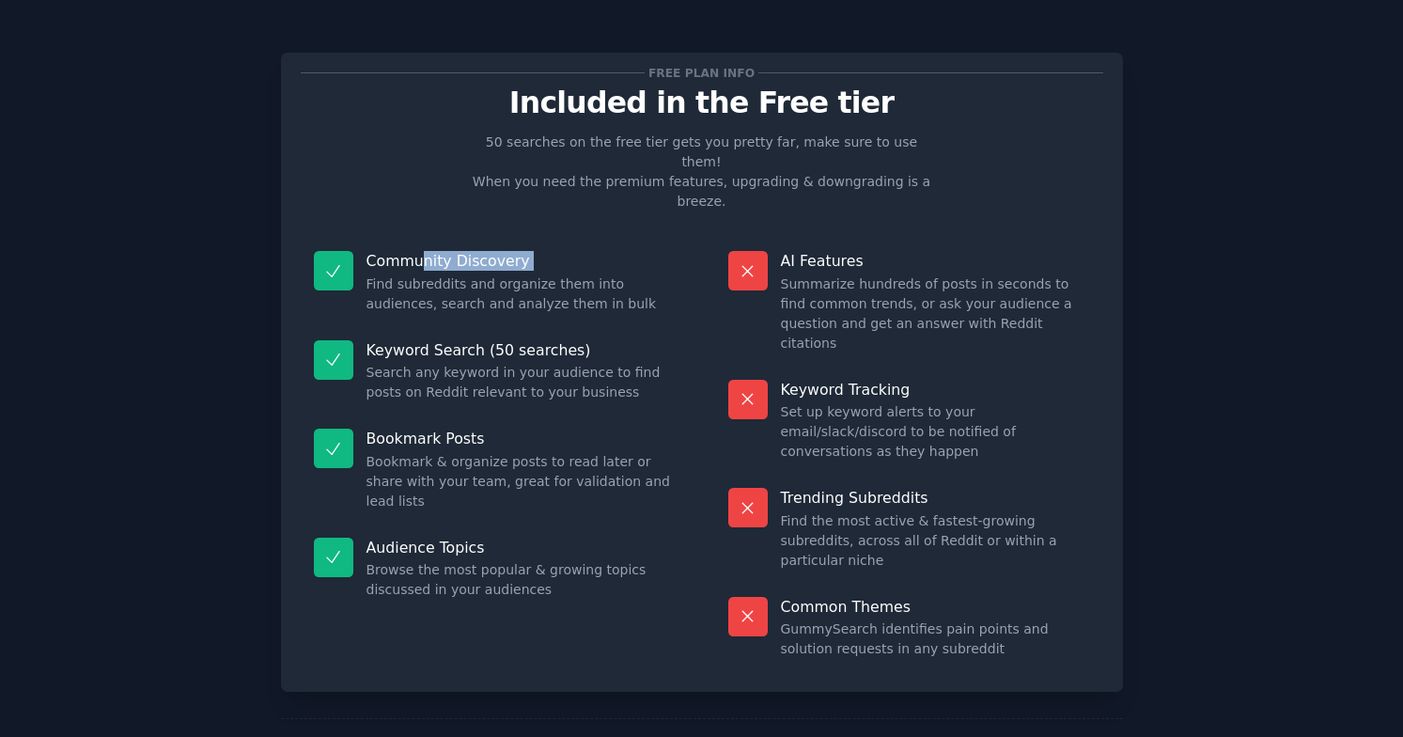
drag, startPoint x: 423, startPoint y: 221, endPoint x: 555, endPoint y: 233, distance: 133.1
click at [555, 238] on div "Community Discovery Find subreddits and organize them into audiences, search an…" at bounding box center [495, 282] width 388 height 89
drag, startPoint x: 403, startPoint y: 311, endPoint x: 553, endPoint y: 307, distance: 149.5
click at [553, 340] on p "Keyword Search (50 searches)" at bounding box center [521, 350] width 309 height 20
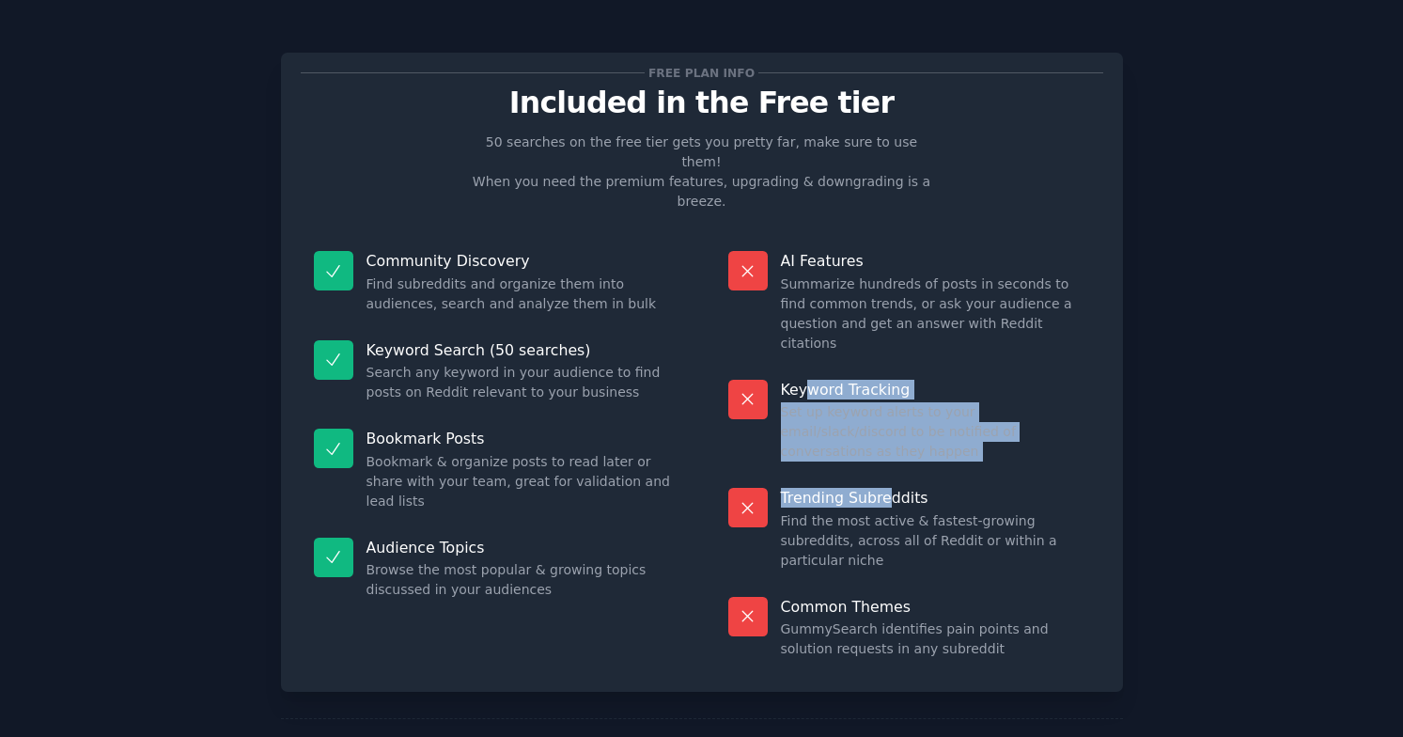
drag, startPoint x: 805, startPoint y: 327, endPoint x: 889, endPoint y: 416, distance: 122.3
click at [889, 416] on dl "AI Features Summarize hundreds of posts in seconds to find common trends, or as…" at bounding box center [909, 455] width 388 height 434
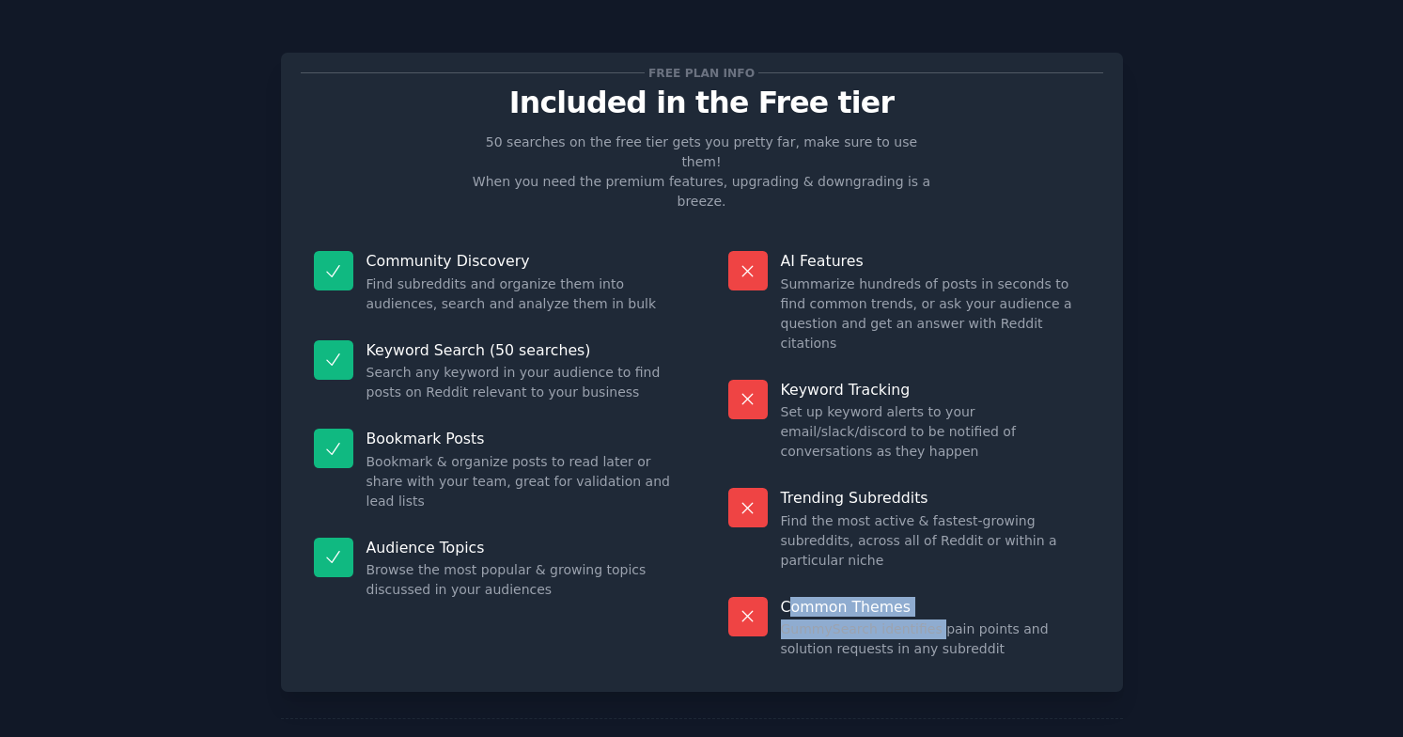
drag, startPoint x: 794, startPoint y: 508, endPoint x: 930, endPoint y: 523, distance: 137.1
click at [930, 584] on div "Common Themes GummySearch identifies pain points and solution requests in any s…" at bounding box center [909, 628] width 388 height 89
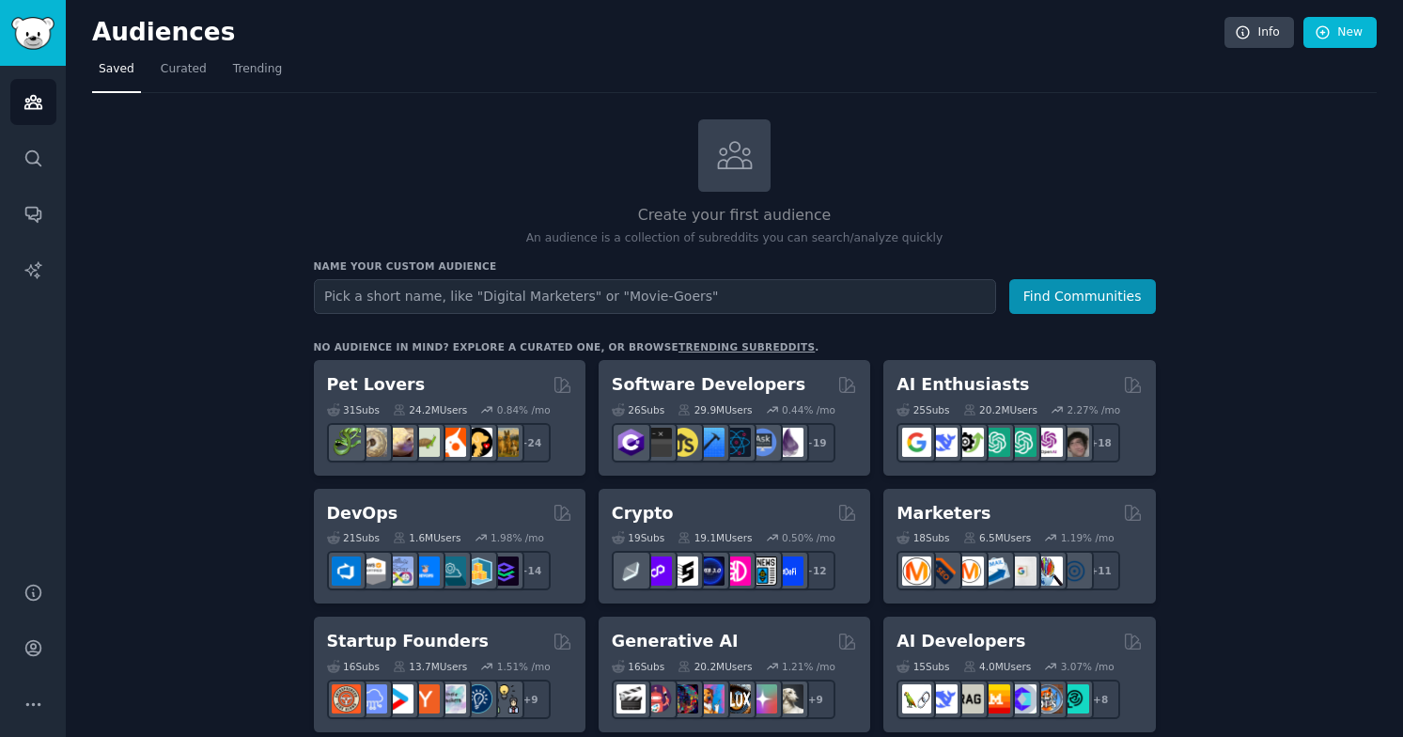
click at [403, 298] on input "text" at bounding box center [655, 296] width 682 height 35
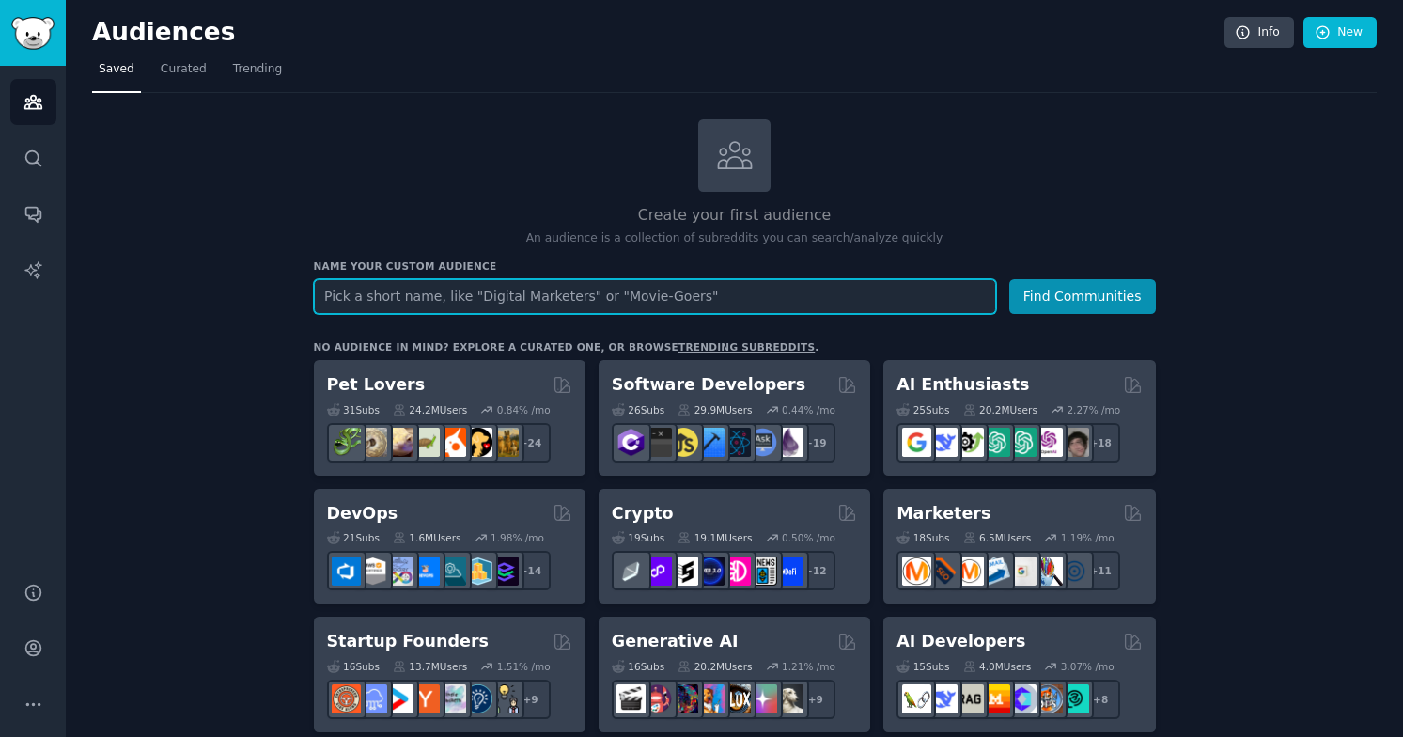
click at [598, 295] on input "text" at bounding box center [655, 296] width 682 height 35
click at [648, 305] on input "text" at bounding box center [655, 296] width 682 height 35
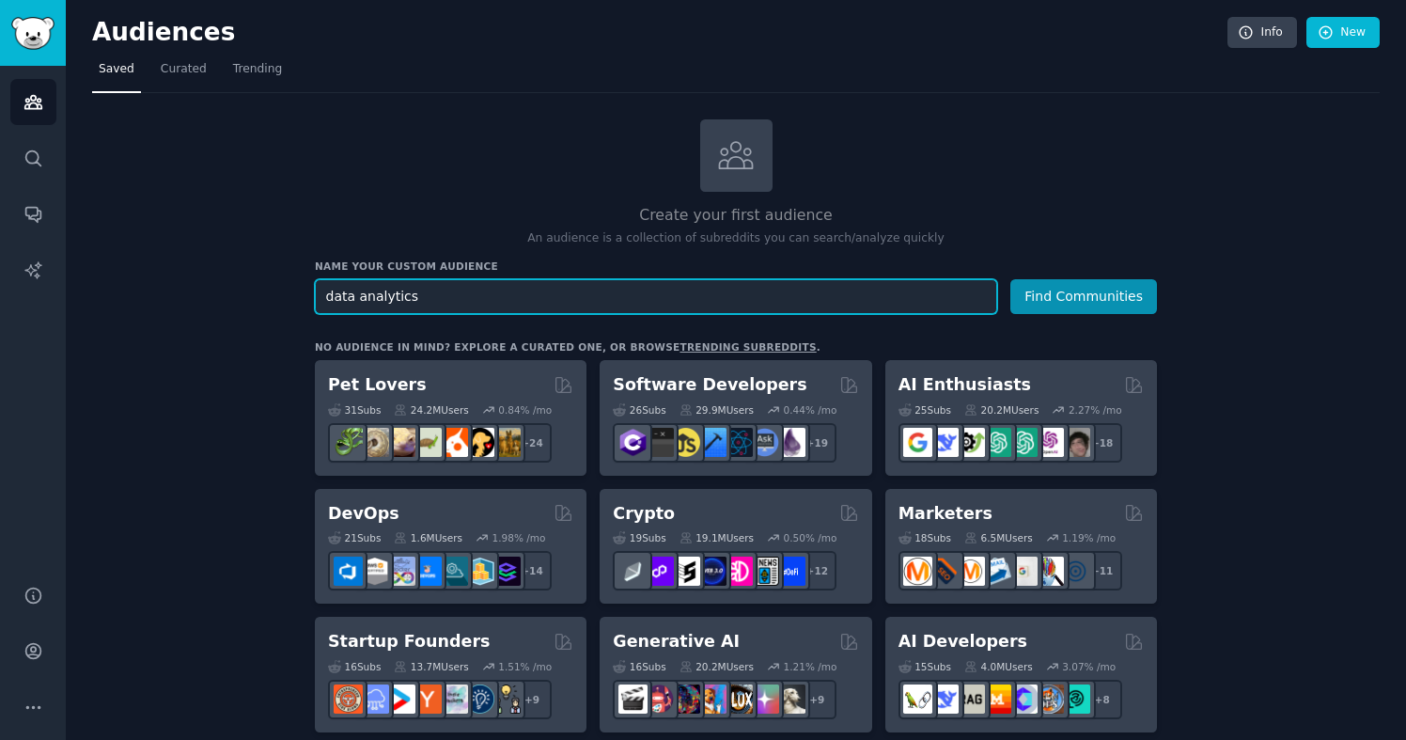
type input "data analytics"
click at [1010, 279] on button "Find Communities" at bounding box center [1083, 296] width 147 height 35
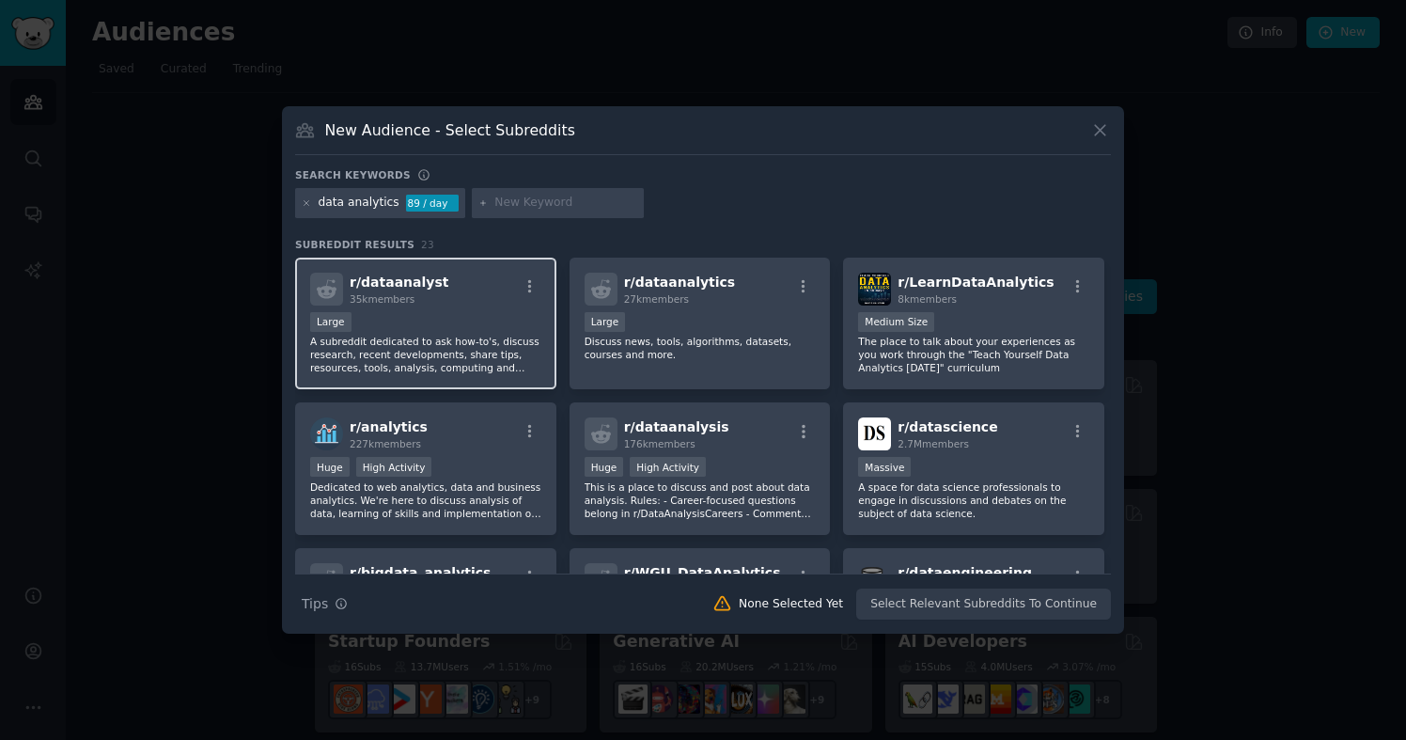
click at [493, 290] on div "r/ dataanalyst 35k members" at bounding box center [425, 289] width 231 height 33
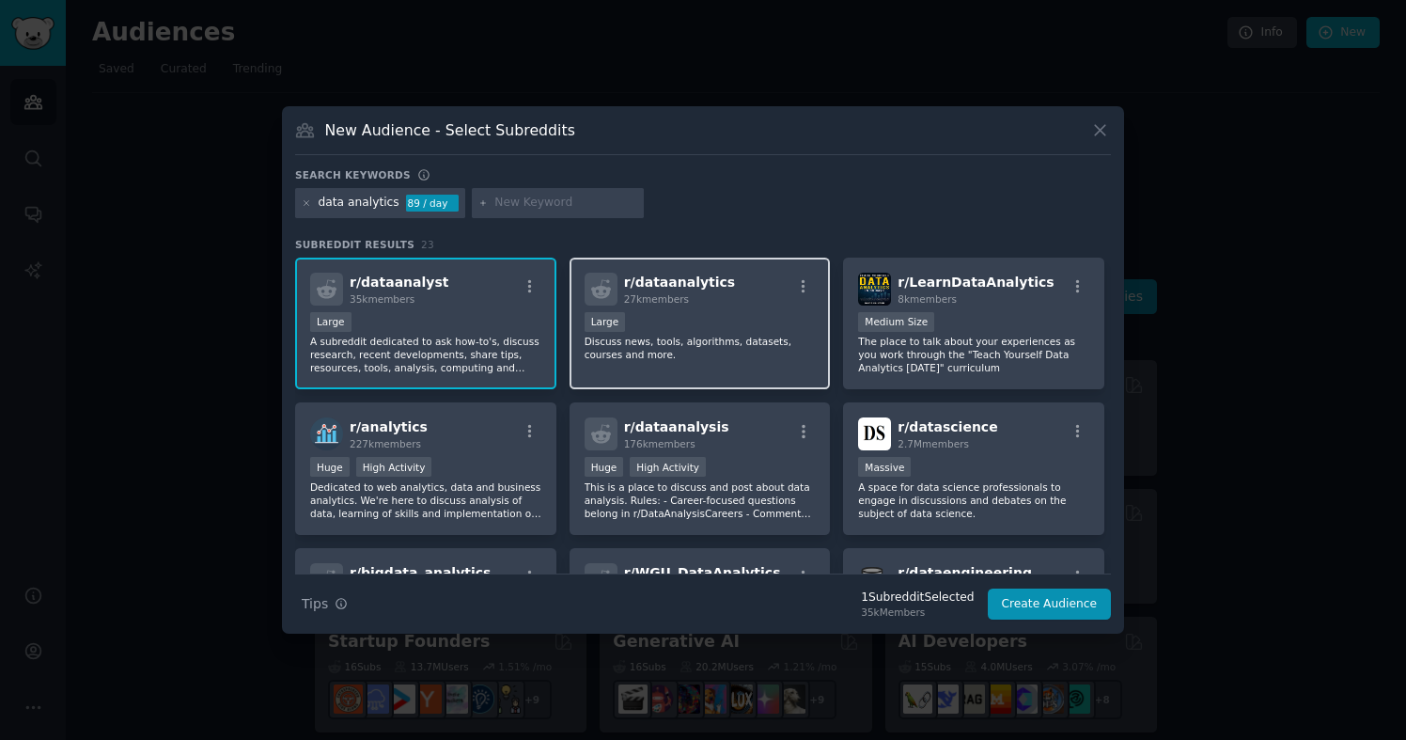
click at [749, 320] on div "Large" at bounding box center [700, 323] width 231 height 23
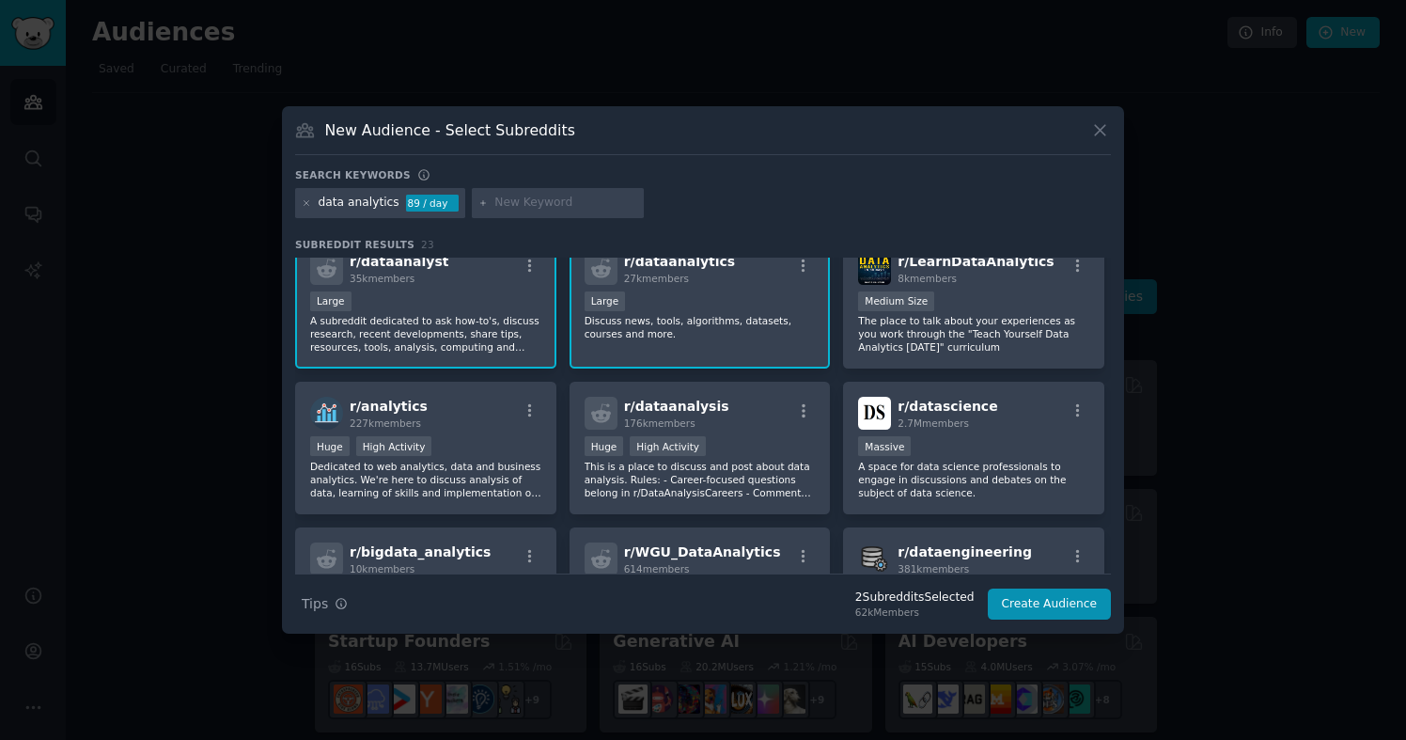
scroll to position [33, 0]
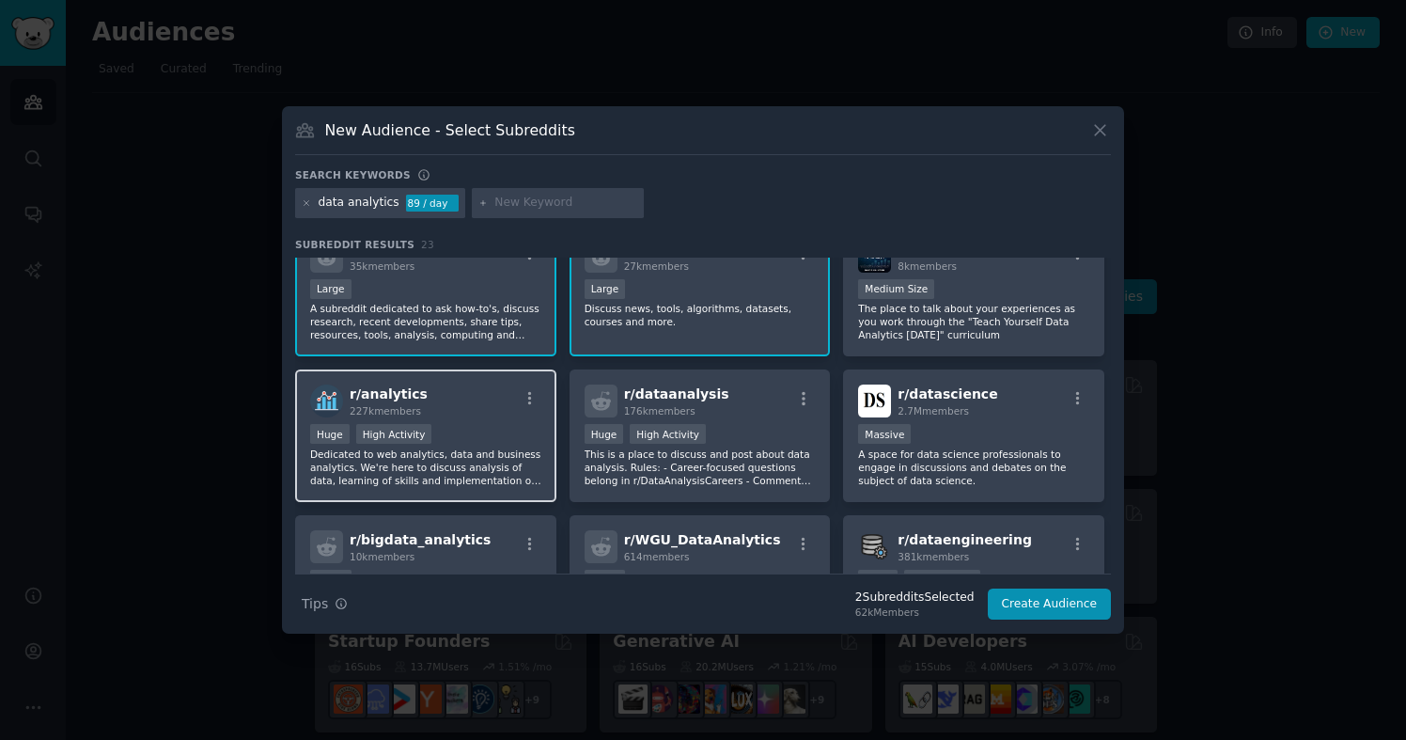
click at [492, 433] on div "Huge High Activity" at bounding box center [425, 435] width 231 height 23
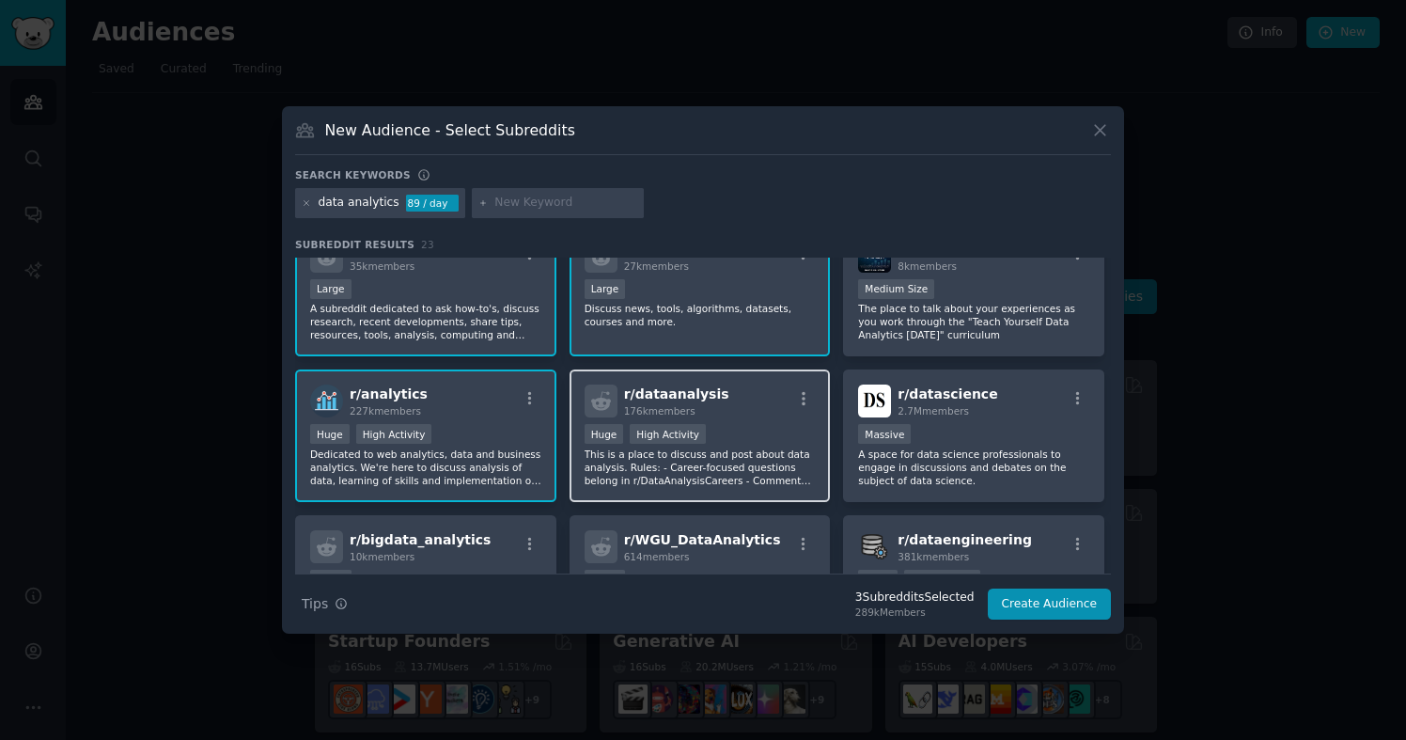
click at [783, 431] on div ">= 80th percentile for submissions / day Huge High Activity" at bounding box center [700, 435] width 231 height 23
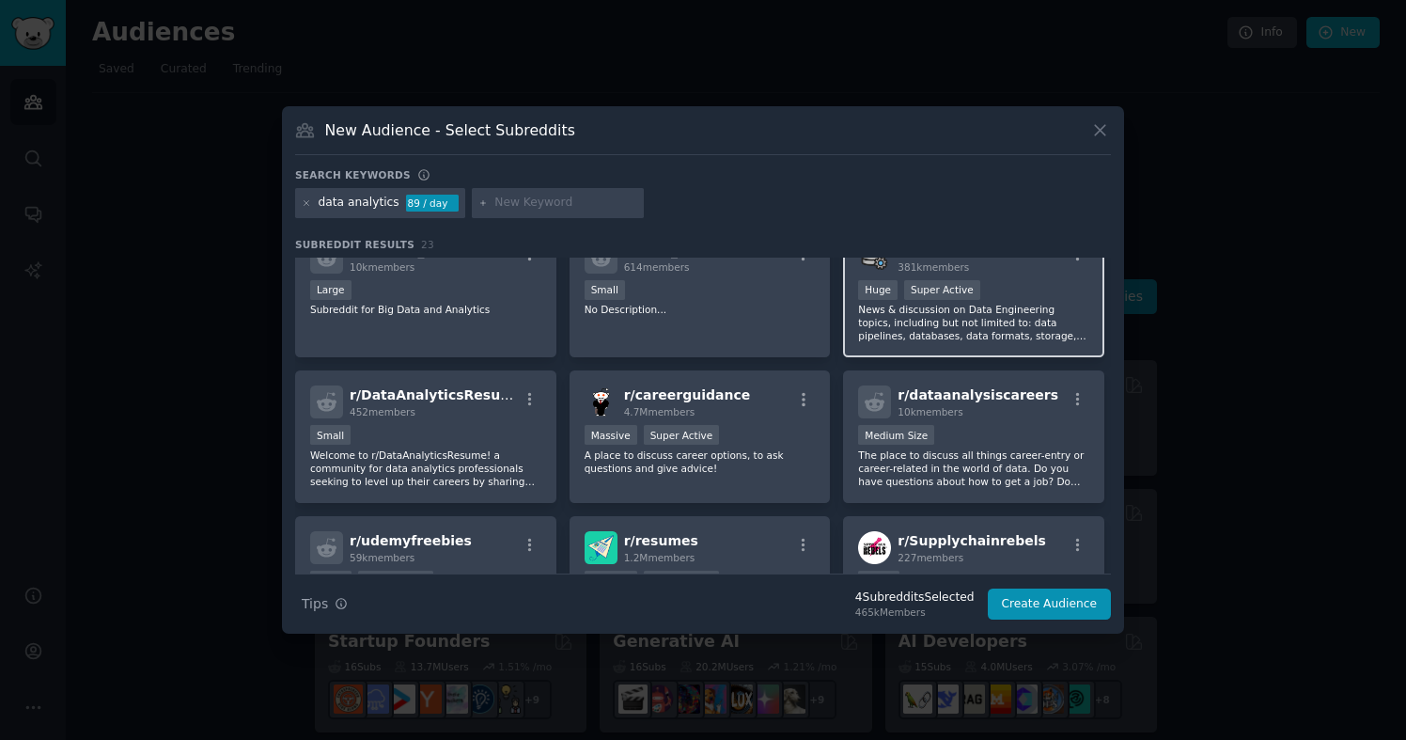
scroll to position [320, 0]
click at [856, 346] on div "r/ dataengineering 381k members Huge Super Active News & discussion on Data Eng…" at bounding box center [973, 293] width 261 height 133
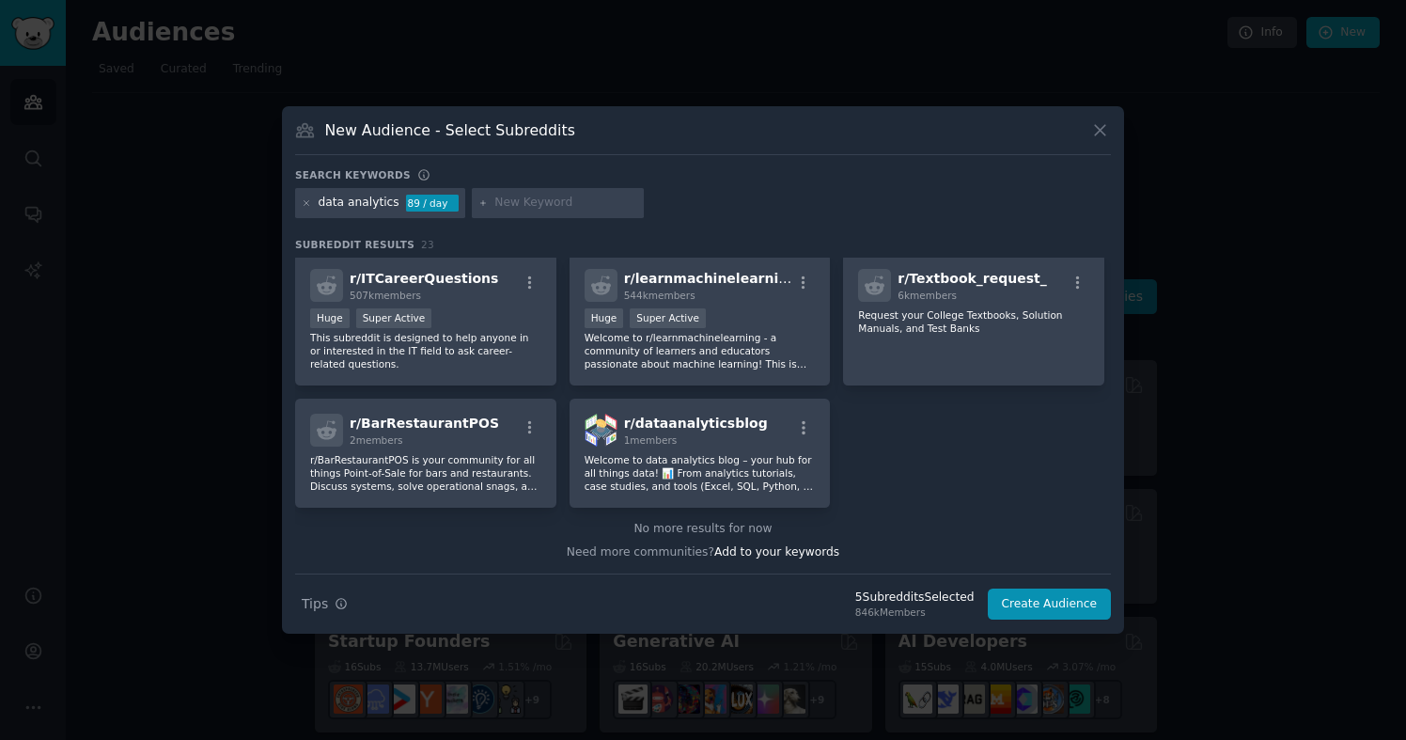
scroll to position [874, 0]
click at [1020, 607] on button "Create Audience" at bounding box center [1050, 604] width 124 height 32
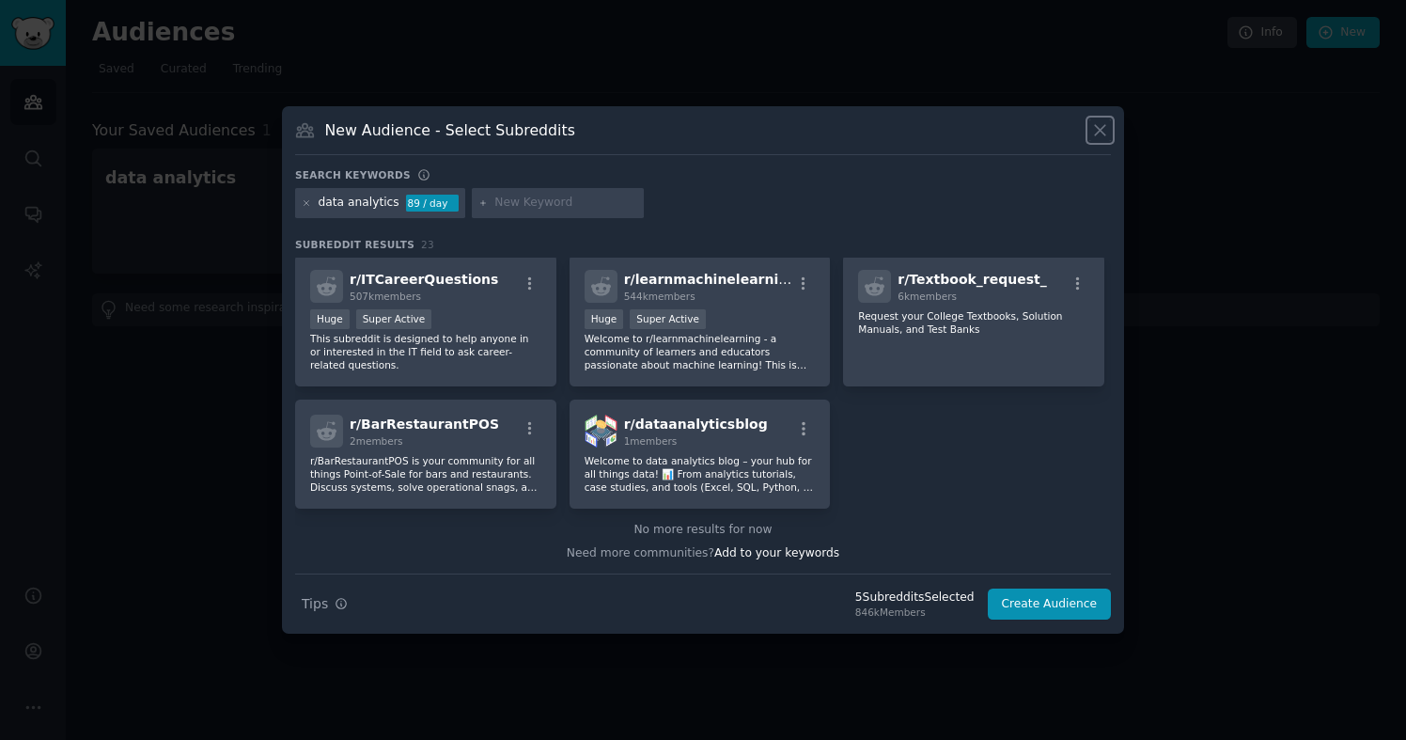
click at [1102, 130] on icon at bounding box center [1100, 130] width 20 height 20
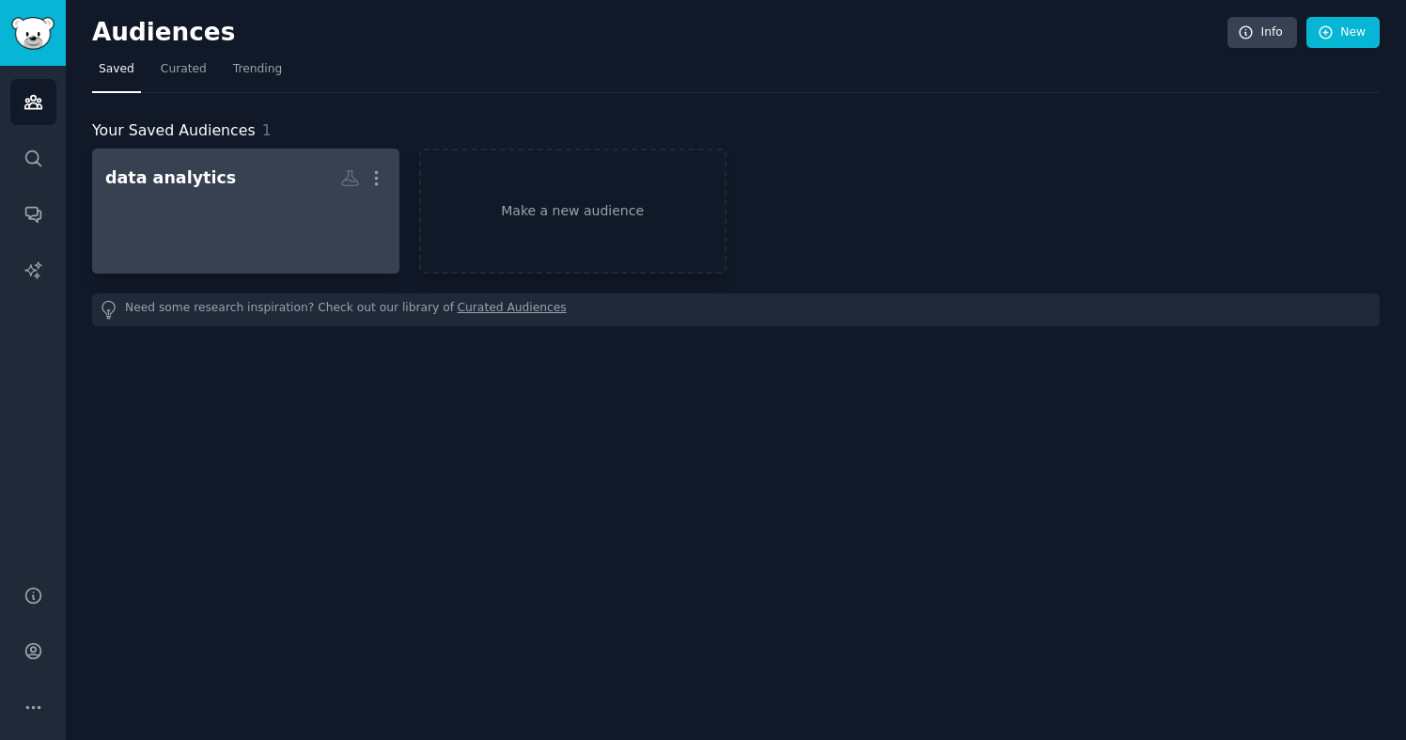
click at [270, 226] on div at bounding box center [245, 228] width 281 height 66
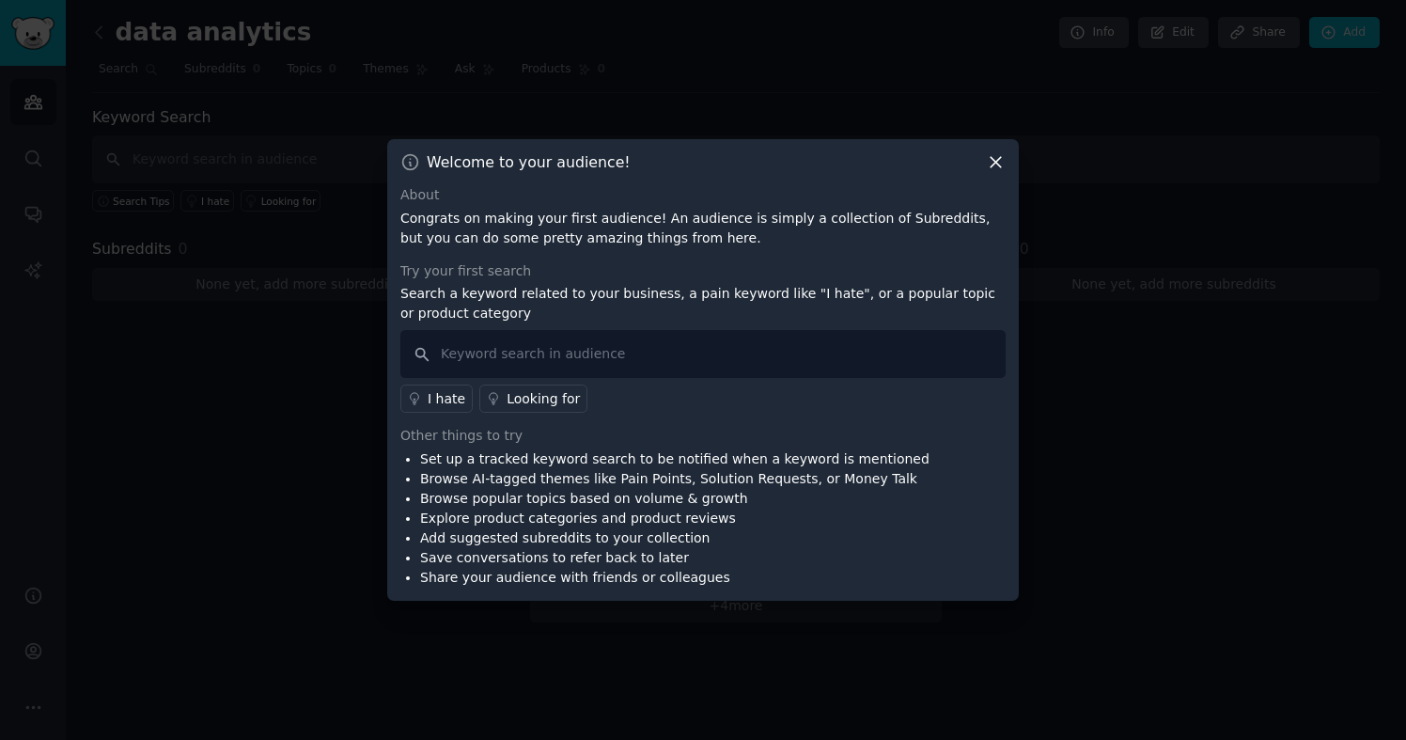
click at [1000, 160] on icon at bounding box center [996, 162] width 20 height 20
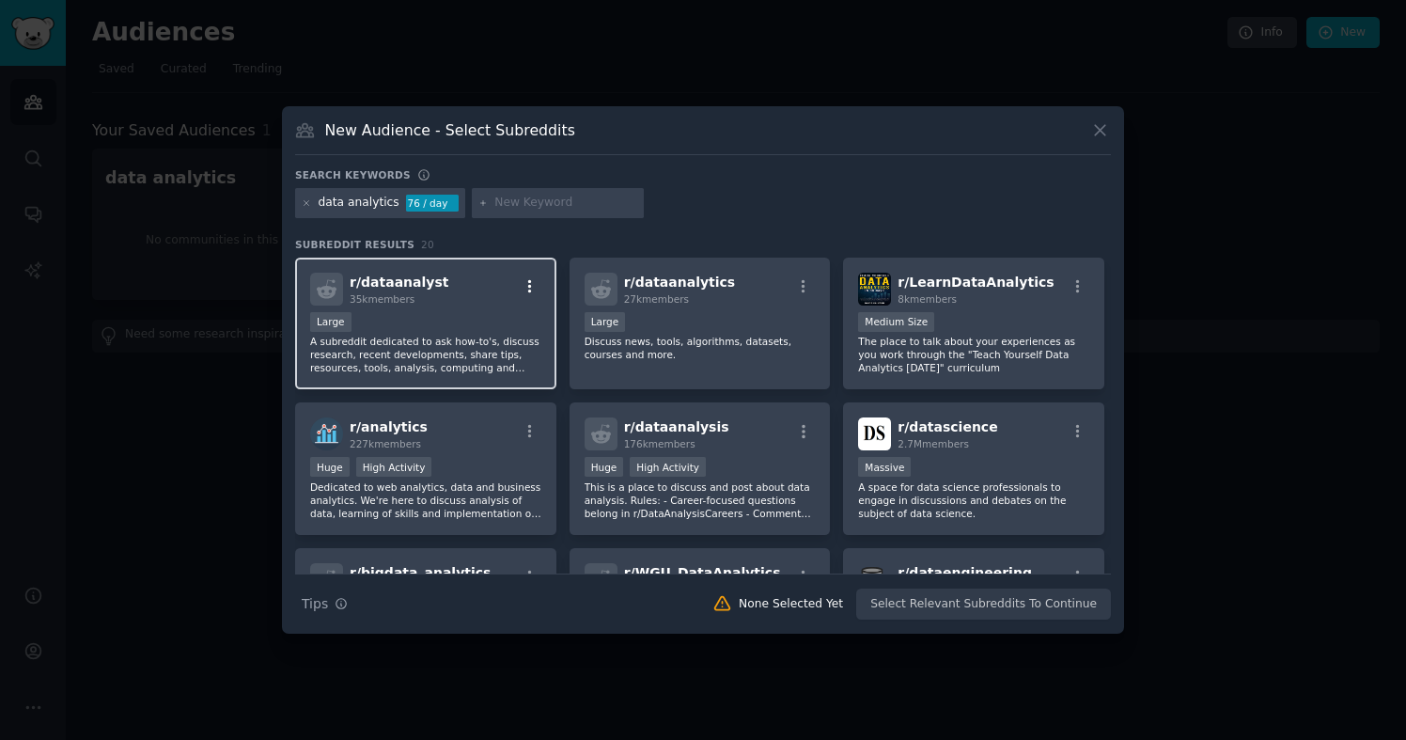
click at [525, 285] on icon "button" at bounding box center [530, 286] width 17 height 17
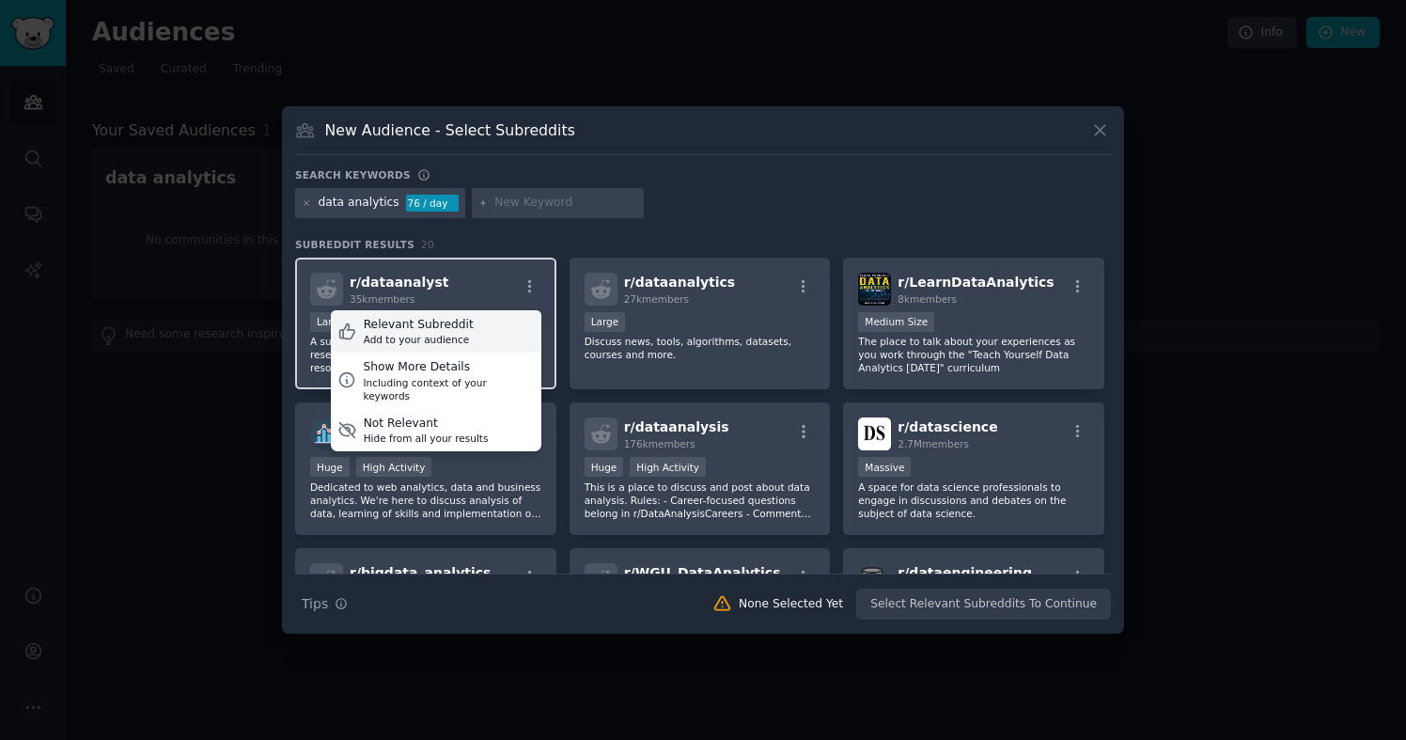
click at [501, 334] on div "Relevant Subreddit Add to your audience" at bounding box center [436, 331] width 211 height 43
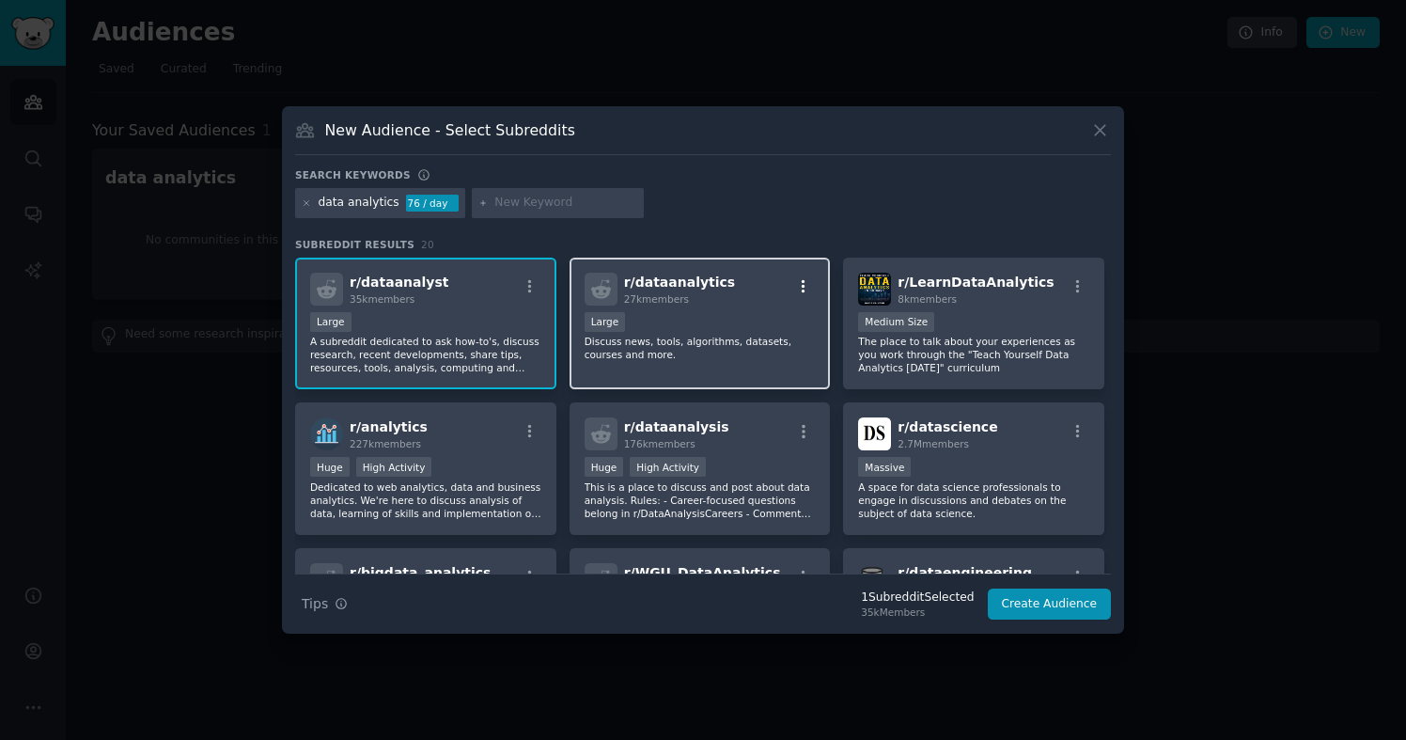
click at [802, 290] on icon "button" at bounding box center [804, 285] width 4 height 13
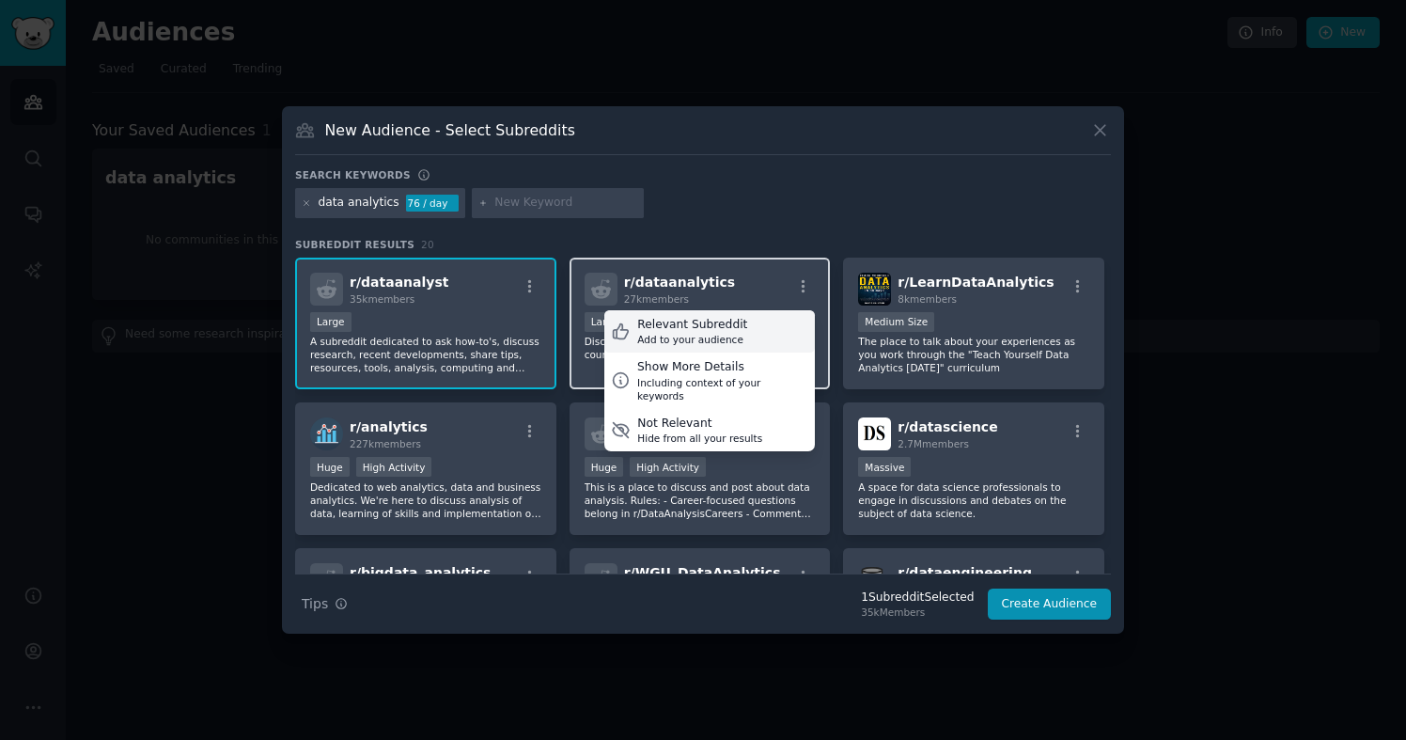
click at [757, 337] on div "Relevant Subreddit Add to your audience" at bounding box center [709, 331] width 211 height 43
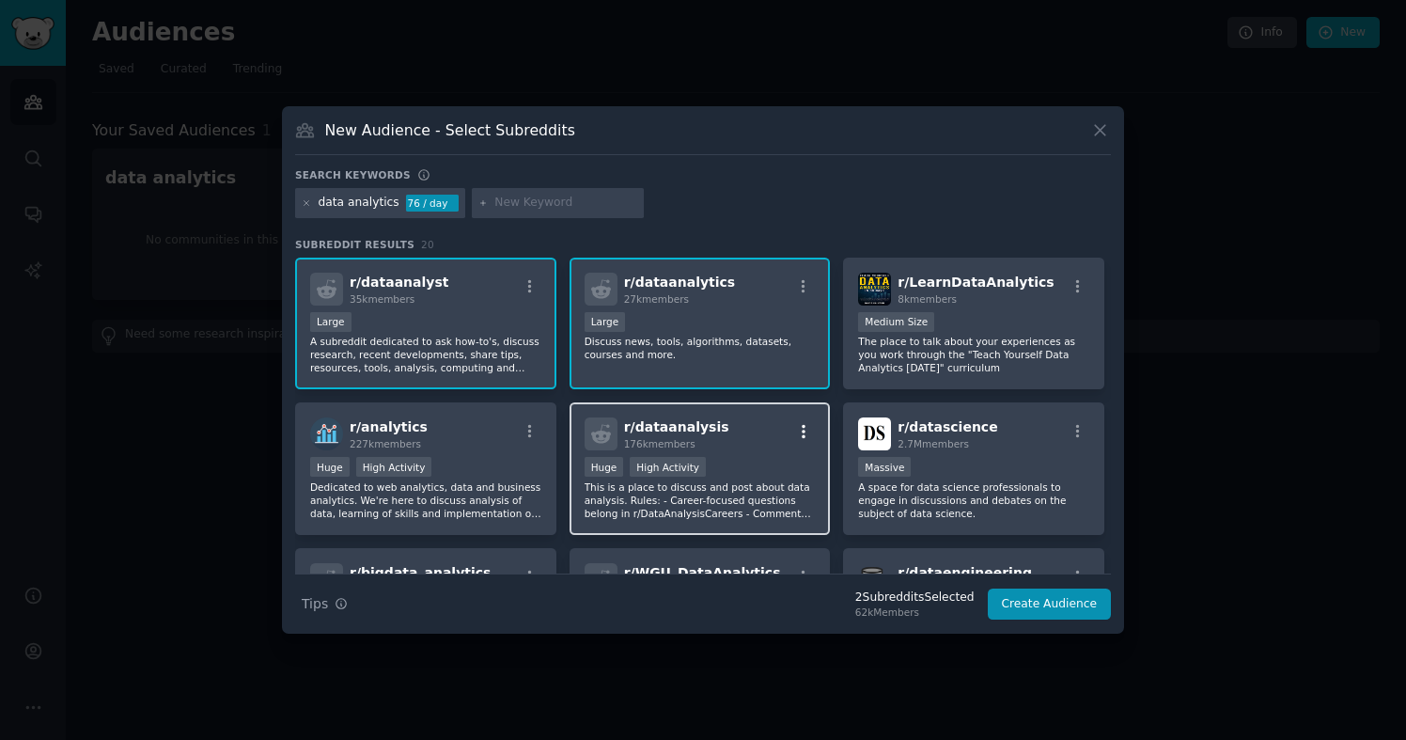
click at [802, 429] on icon "button" at bounding box center [803, 431] width 17 height 17
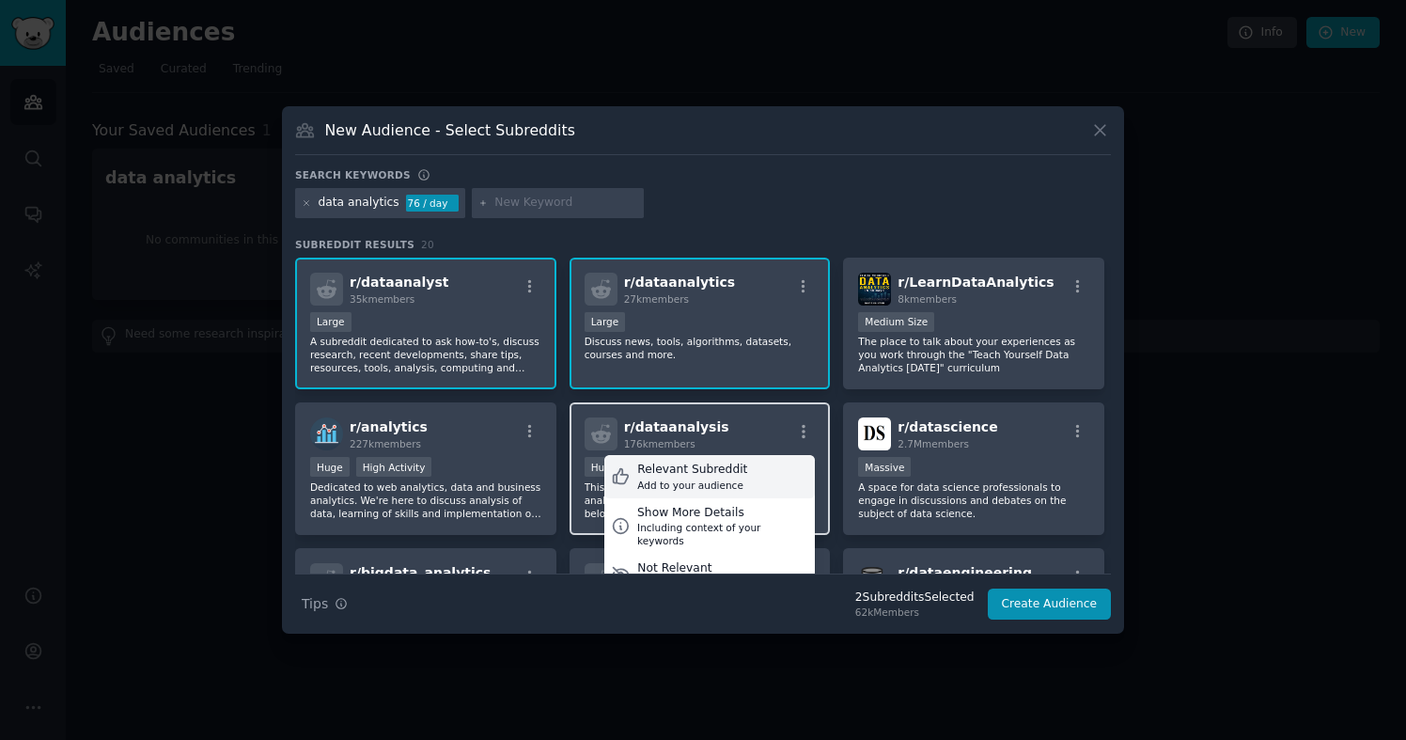
click at [761, 470] on div "Relevant Subreddit Add to your audience" at bounding box center [709, 476] width 211 height 43
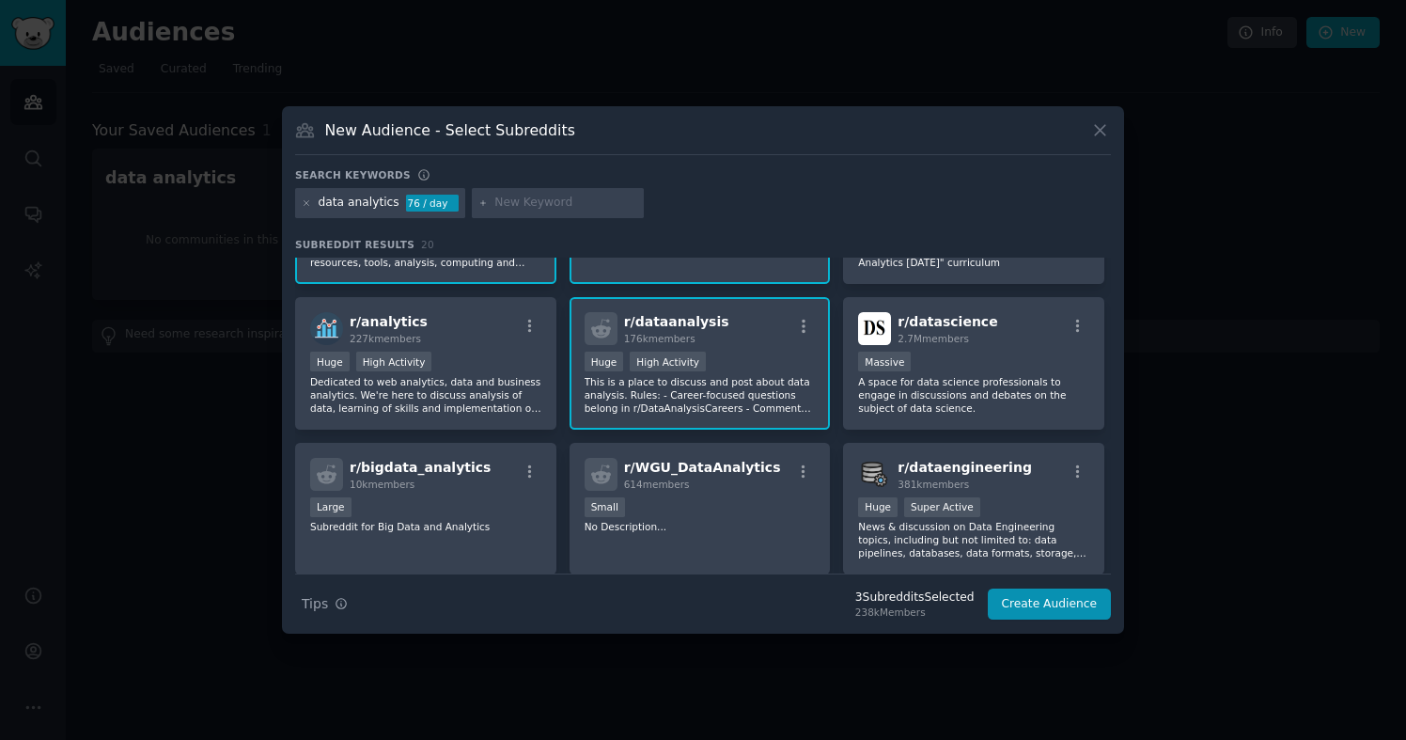
scroll to position [141, 0]
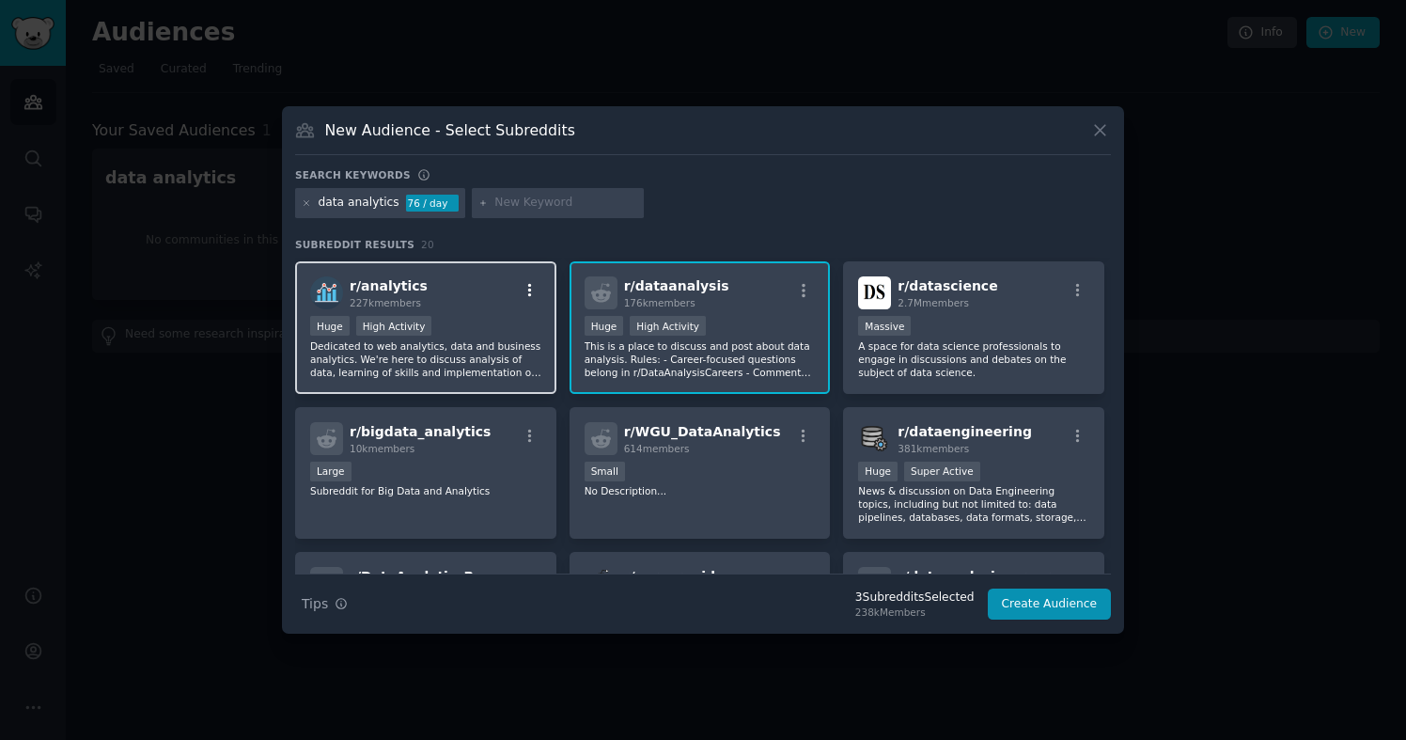
click at [532, 287] on icon "button" at bounding box center [530, 290] width 17 height 17
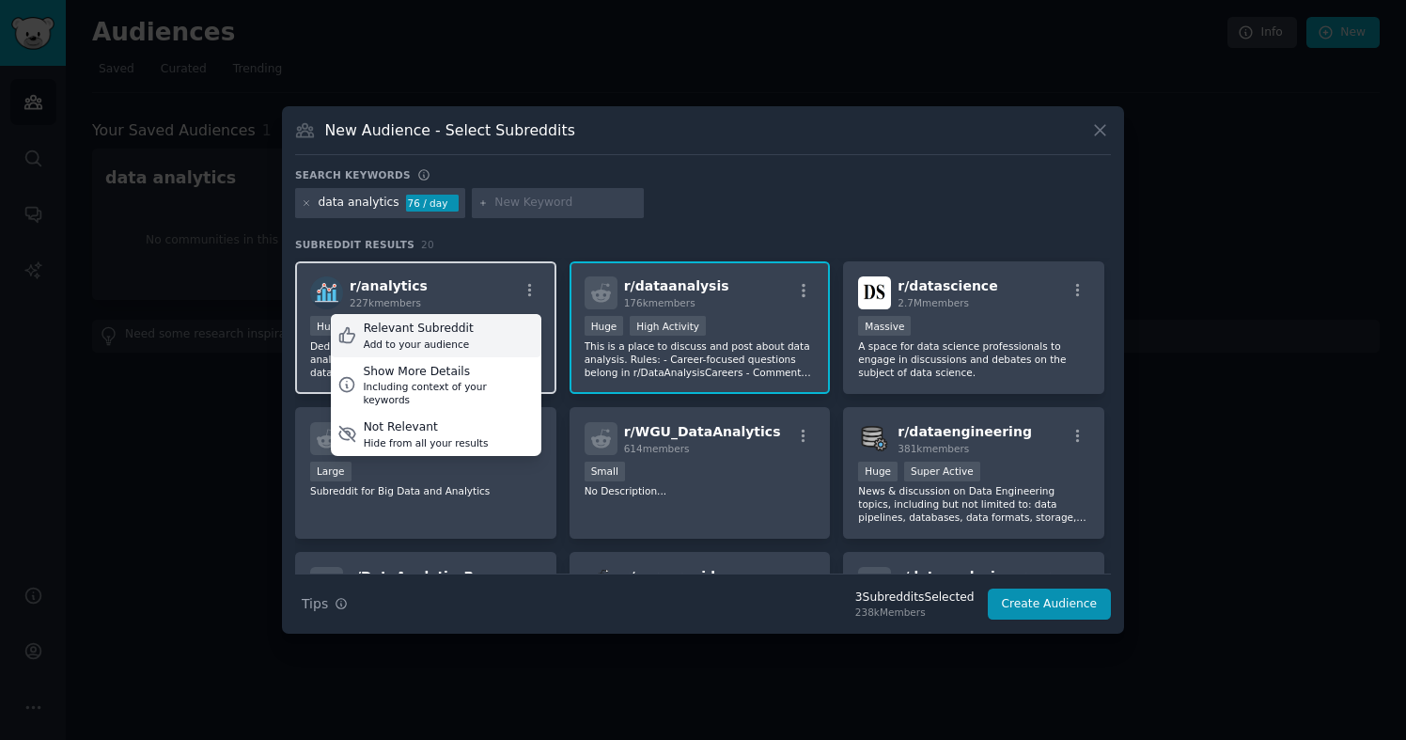
click at [495, 338] on div "Relevant Subreddit Add to your audience" at bounding box center [436, 335] width 211 height 43
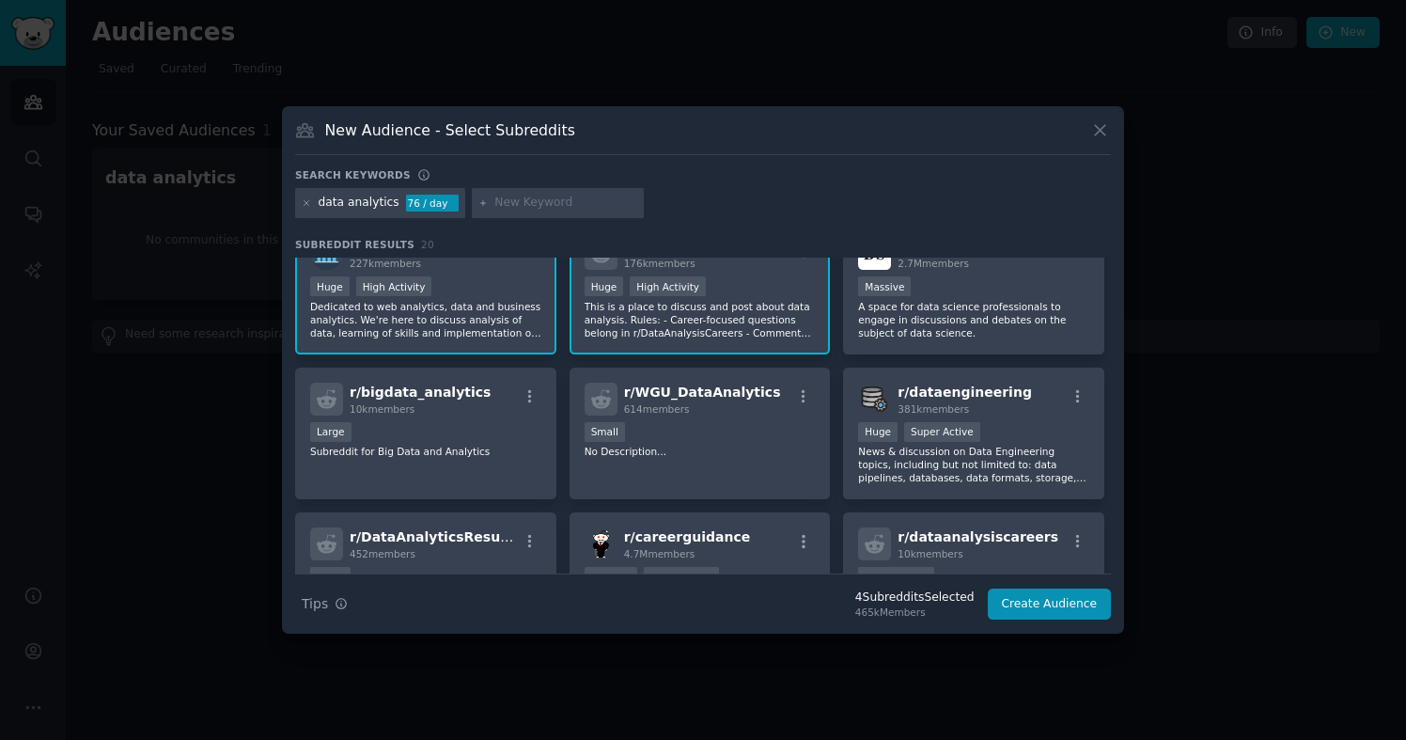
scroll to position [177, 0]
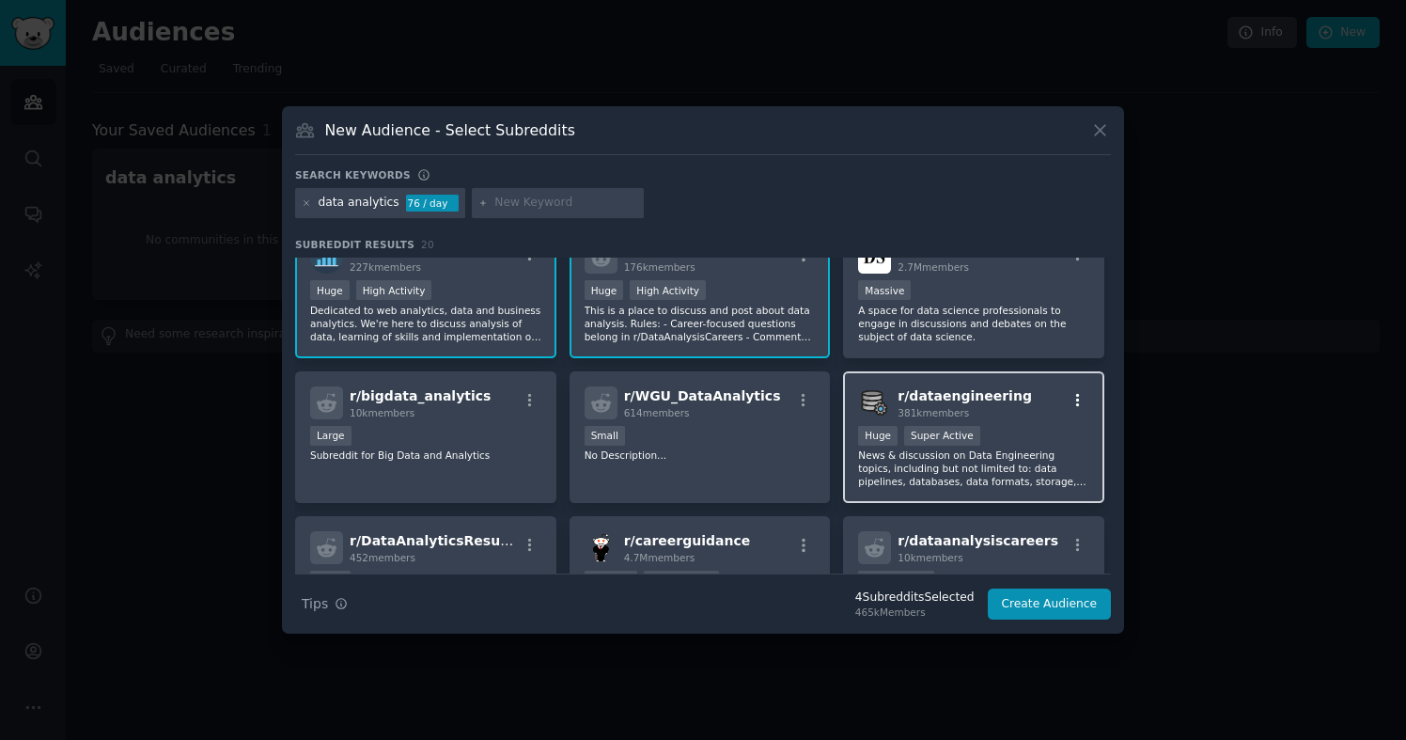
click at [1078, 396] on icon "button" at bounding box center [1078, 400] width 17 height 17
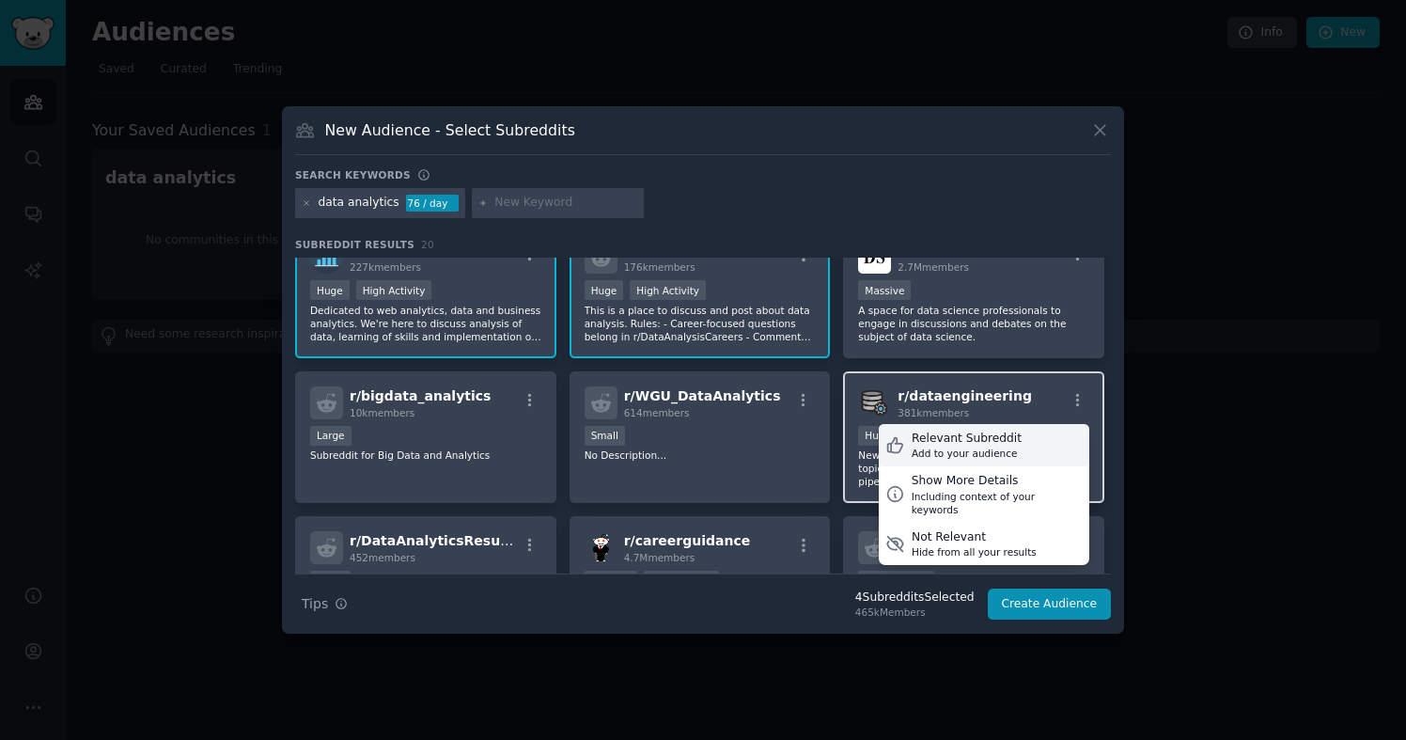
click at [1027, 436] on div "Relevant Subreddit Add to your audience" at bounding box center [984, 445] width 211 height 43
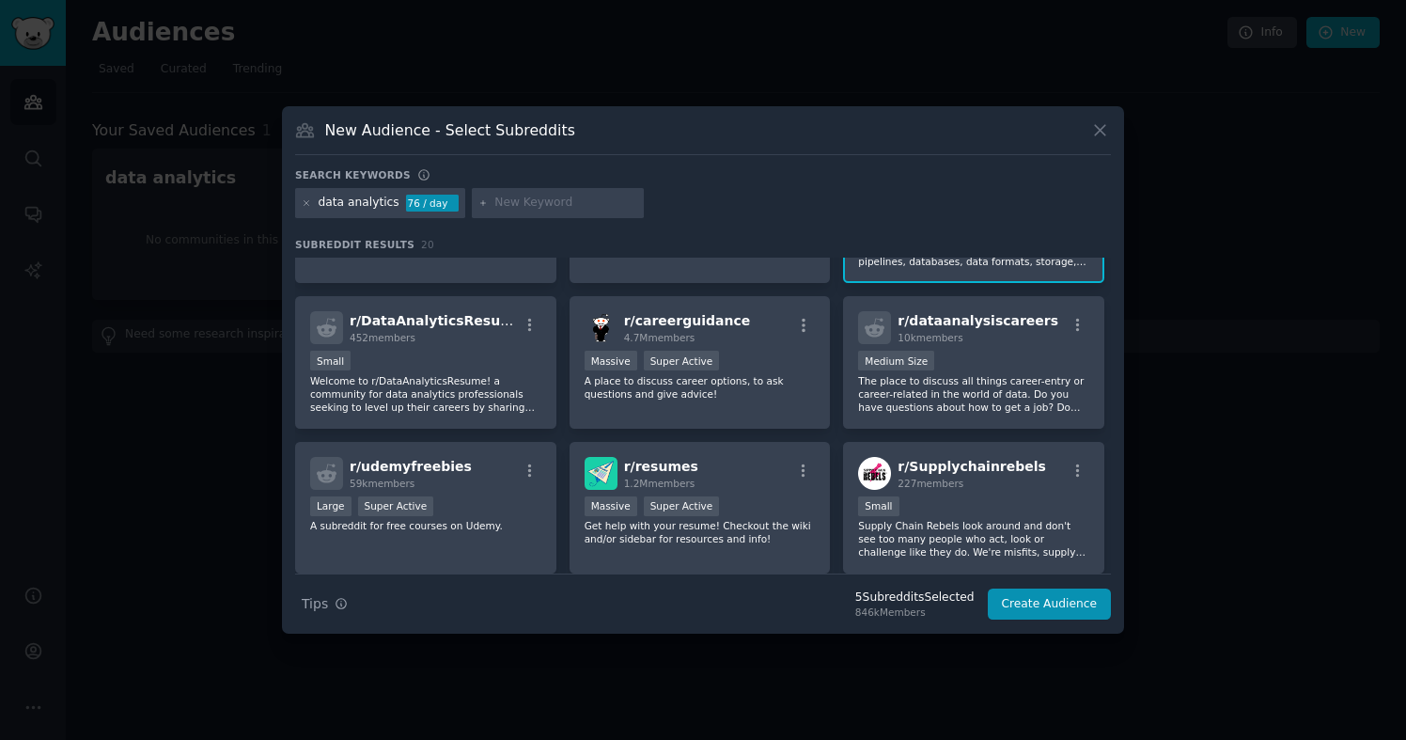
scroll to position [730, 0]
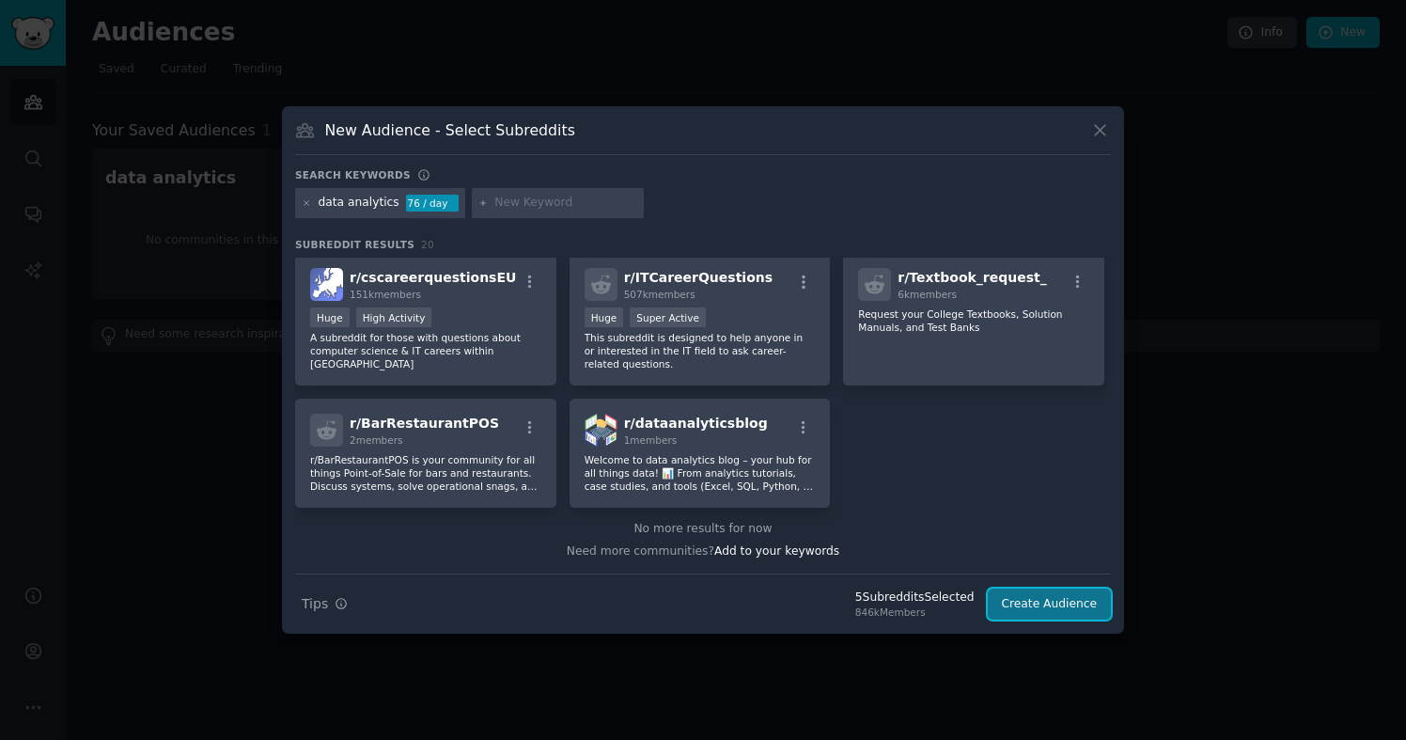
click at [1051, 609] on button "Create Audience" at bounding box center [1050, 604] width 124 height 32
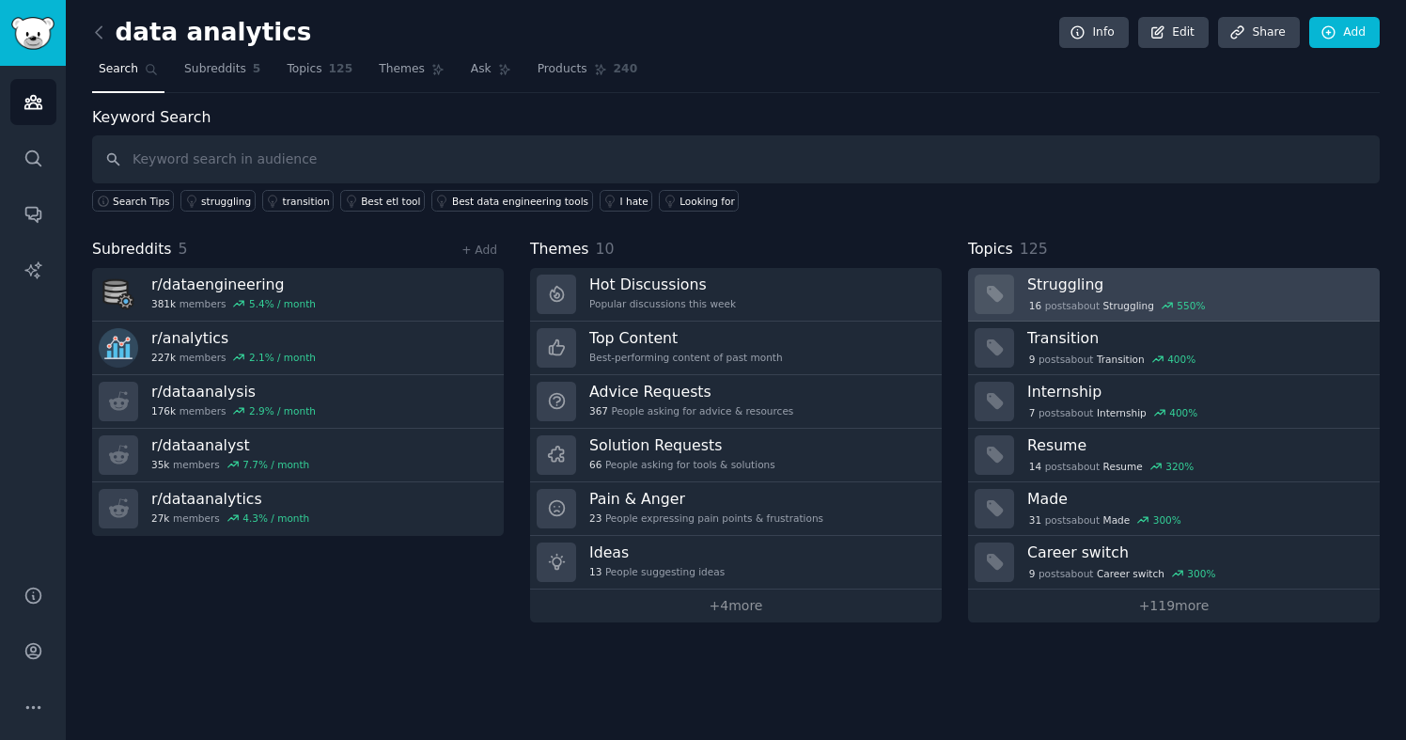
click at [1057, 299] on div "16 post s about Struggling 550 %" at bounding box center [1117, 305] width 180 height 17
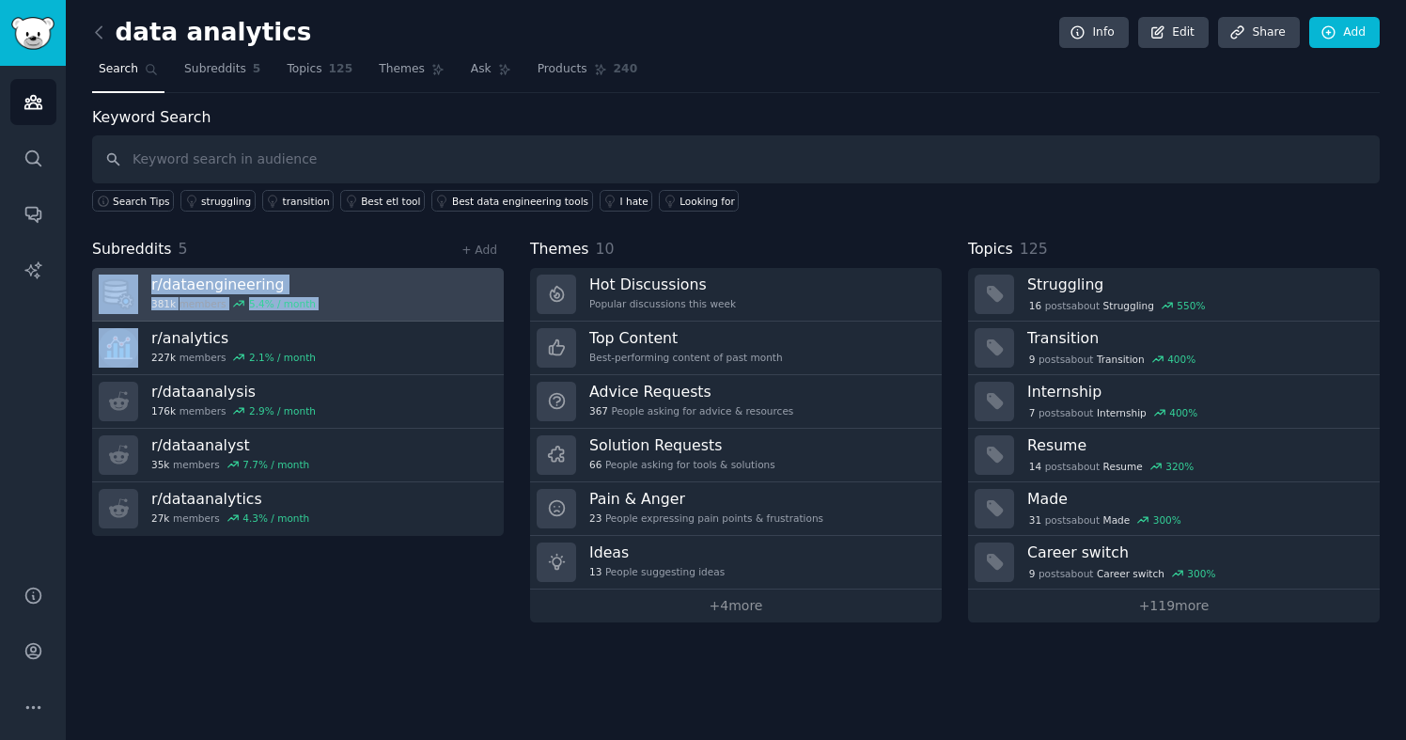
click at [231, 281] on h3 "r/ dataengineering" at bounding box center [233, 284] width 164 height 20
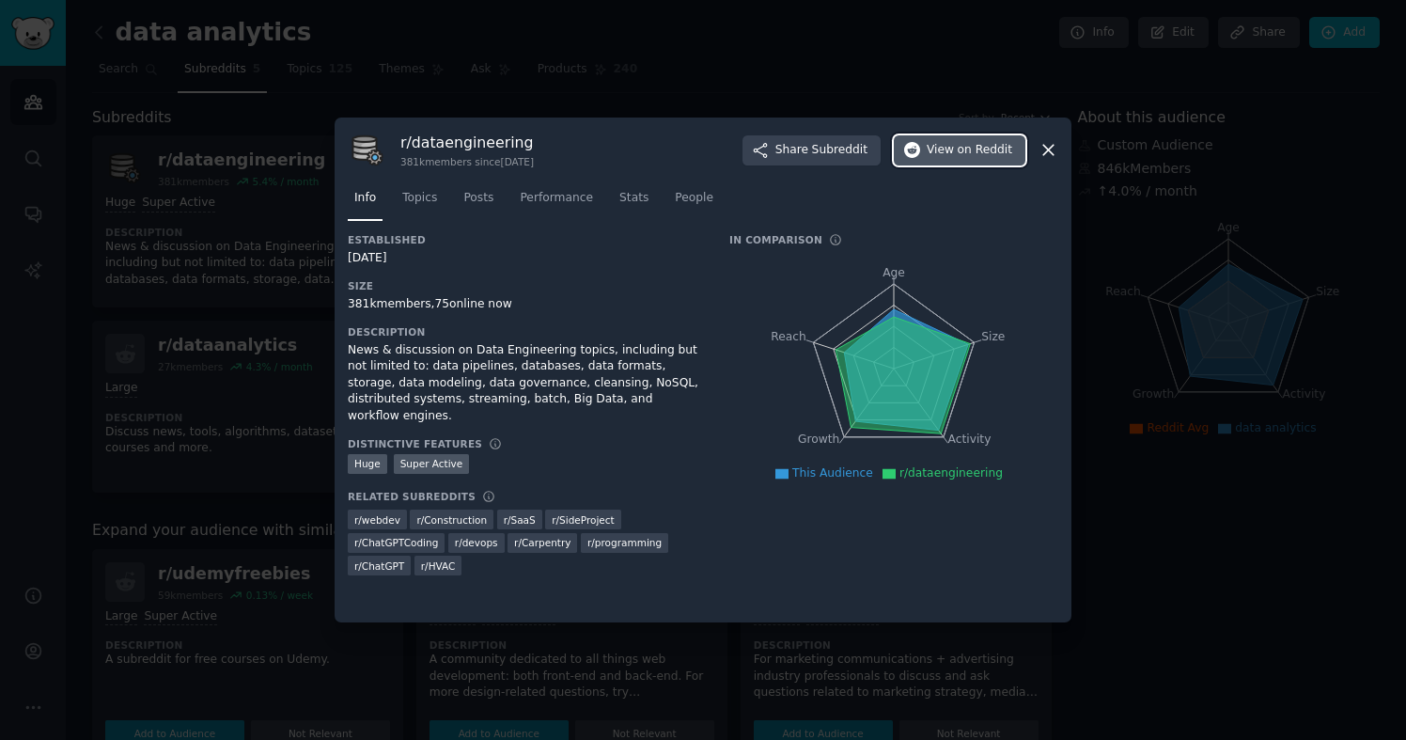
click at [951, 148] on span "View on Reddit" at bounding box center [970, 150] width 86 height 17
click at [1253, 146] on div at bounding box center [703, 370] width 1406 height 740
click at [1049, 151] on icon at bounding box center [1048, 151] width 10 height 10
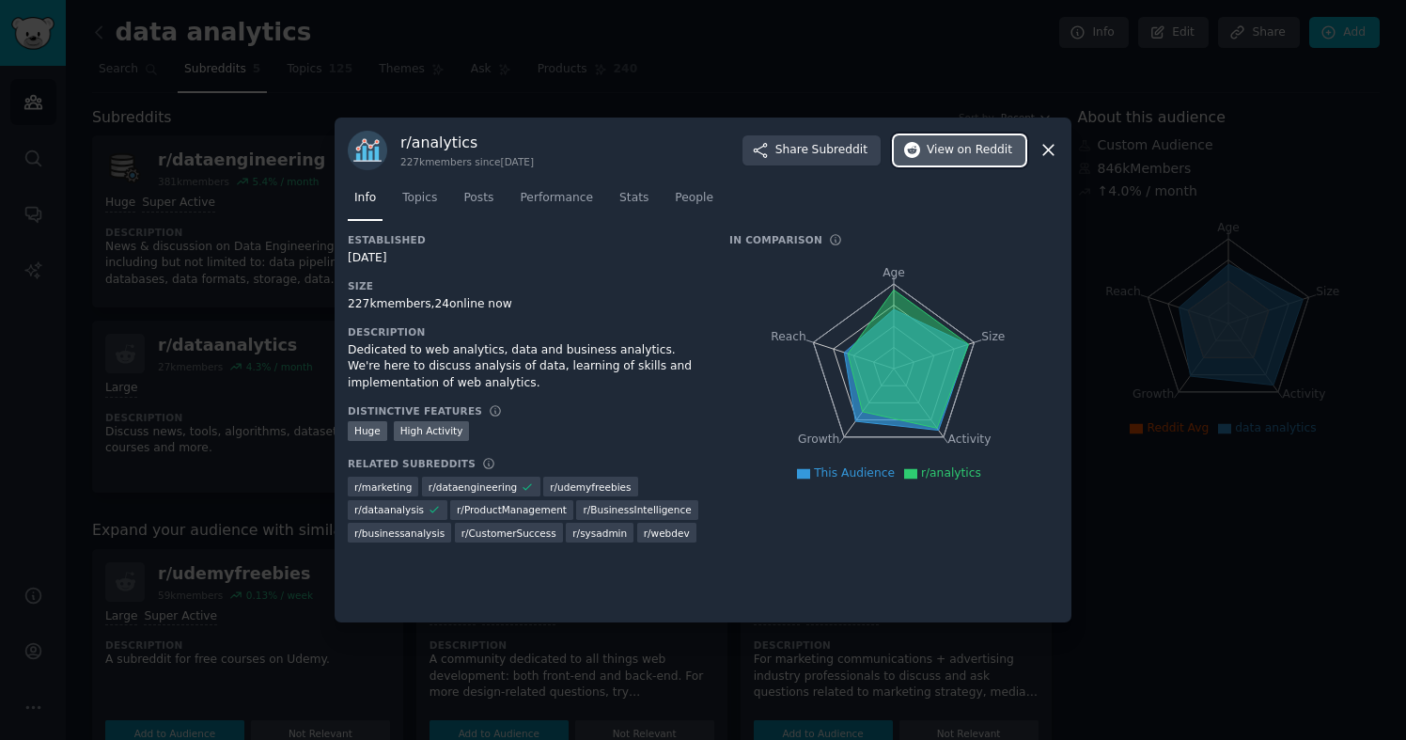
click at [949, 153] on span "View on Reddit" at bounding box center [970, 150] width 86 height 17
click at [912, 70] on div at bounding box center [703, 370] width 1406 height 740
click at [734, 47] on div at bounding box center [703, 370] width 1406 height 740
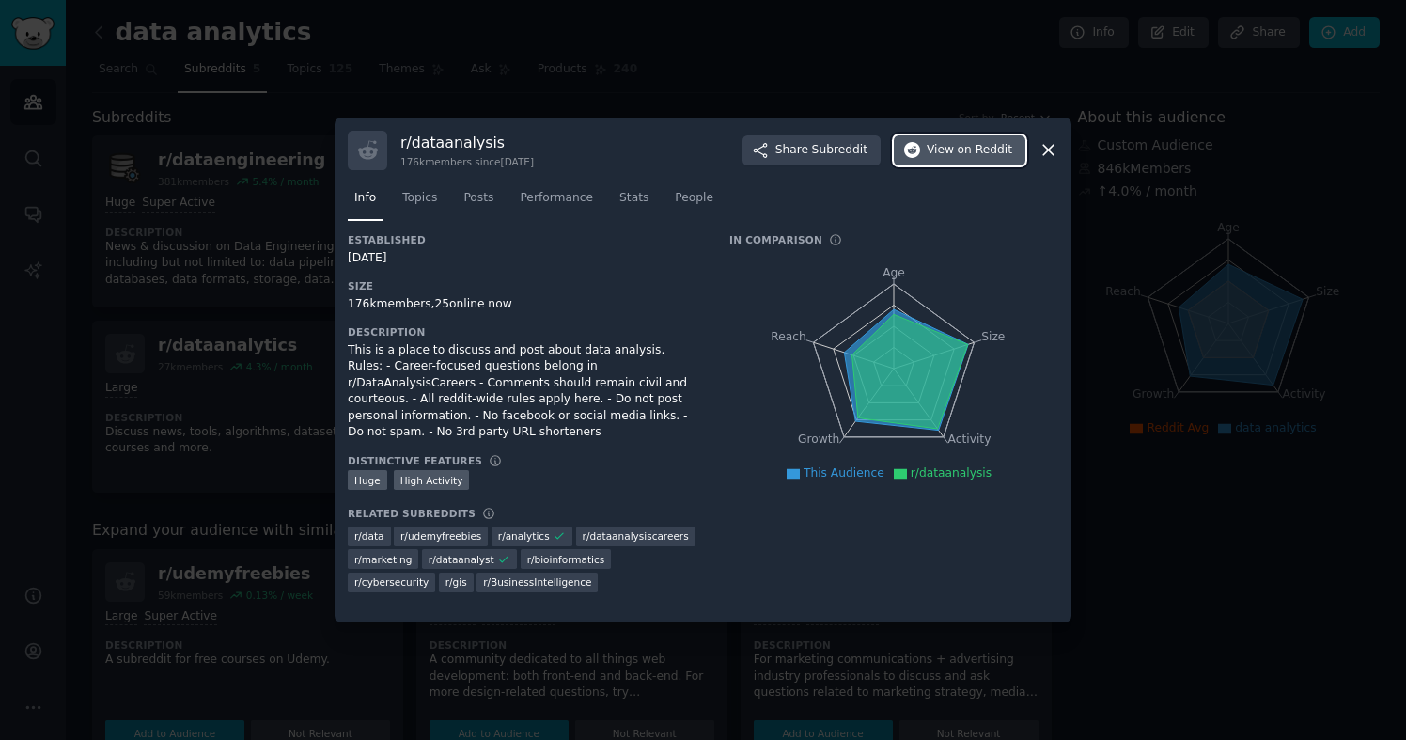
click at [952, 156] on span "View on Reddit" at bounding box center [970, 150] width 86 height 17
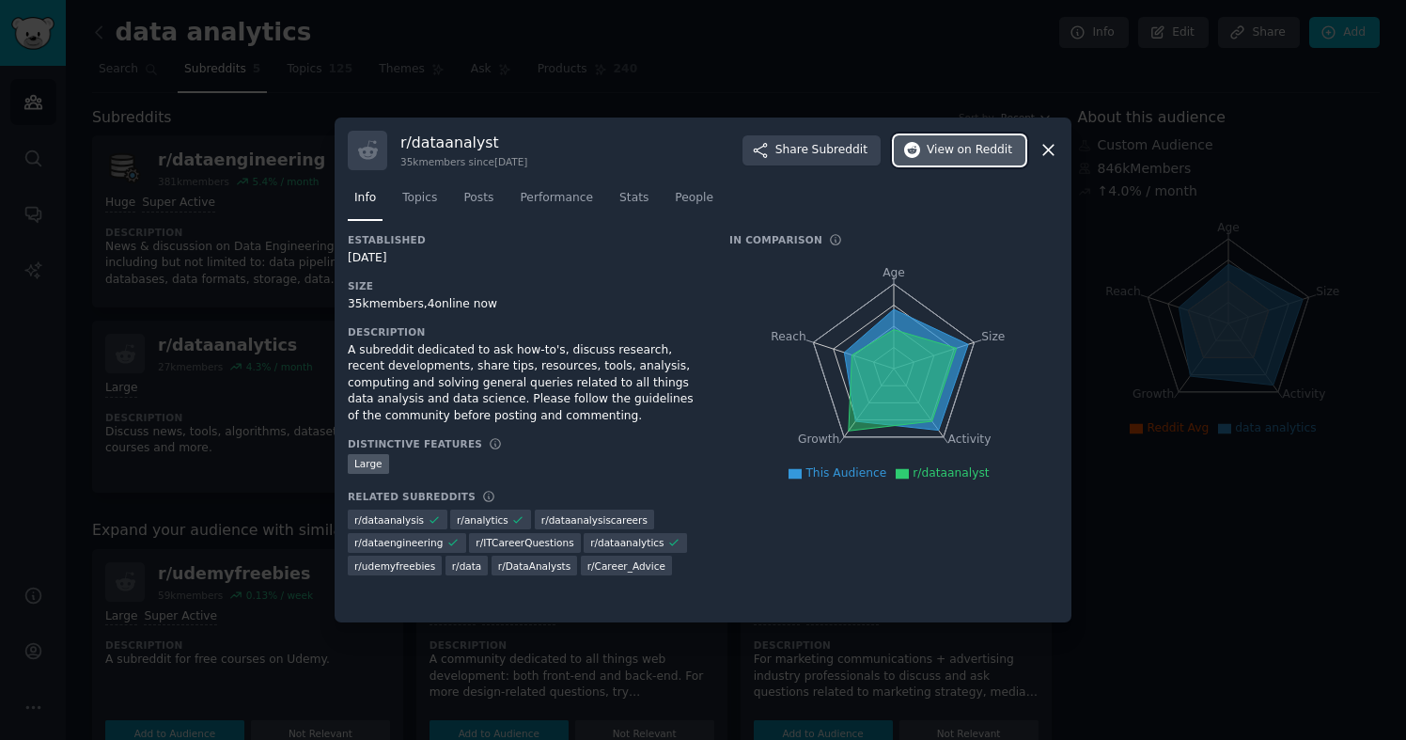
click at [954, 150] on span "View on Reddit" at bounding box center [970, 150] width 86 height 17
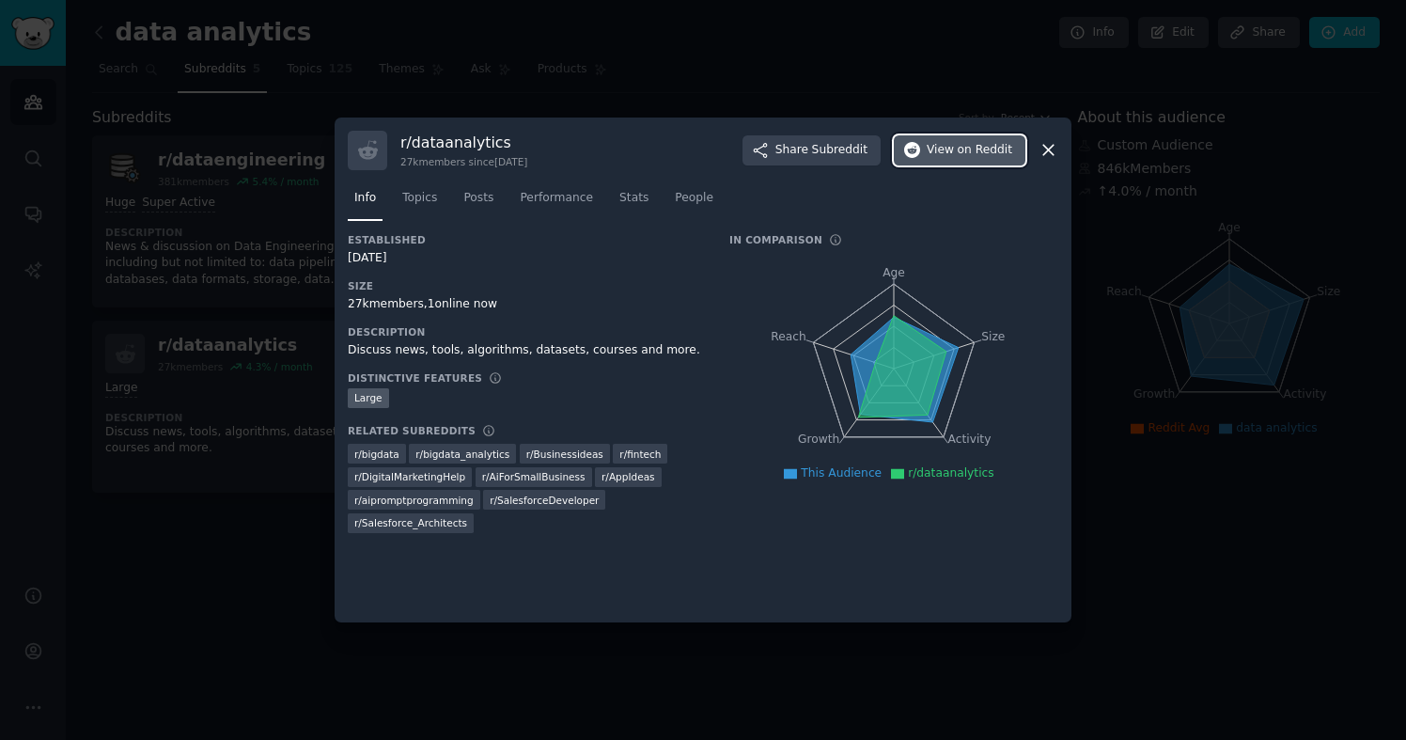
click at [977, 159] on button "View on Reddit" at bounding box center [960, 150] width 132 height 30
